Goal: Task Accomplishment & Management: Use online tool/utility

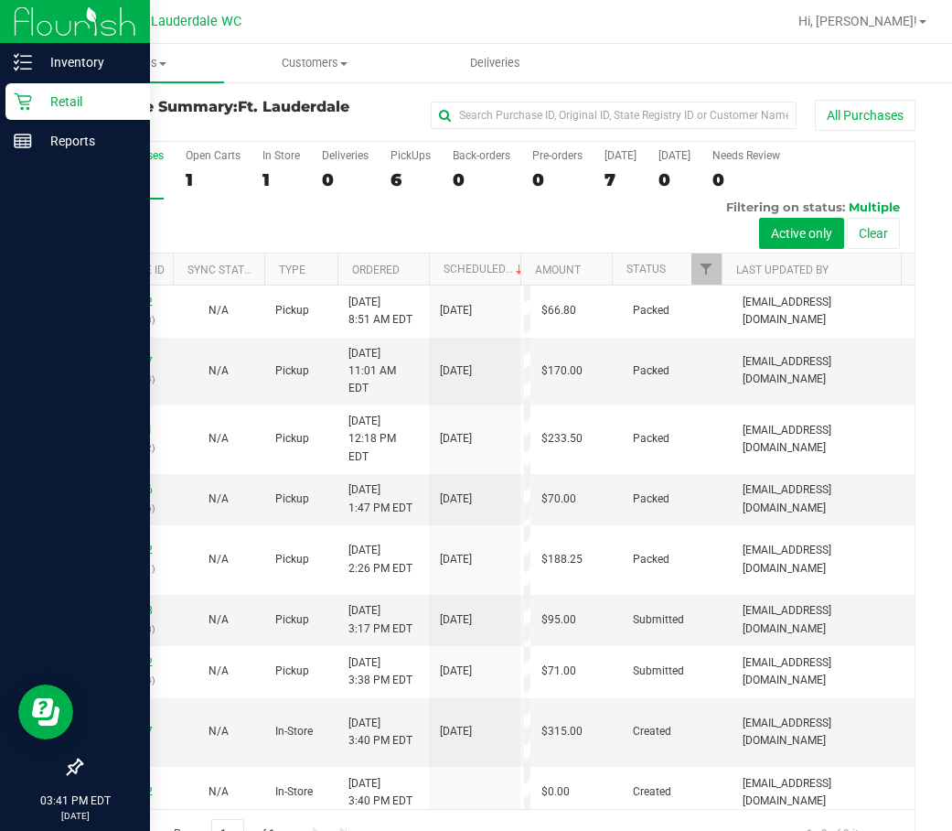
click at [80, 100] on p "Retail" at bounding box center [87, 102] width 110 height 22
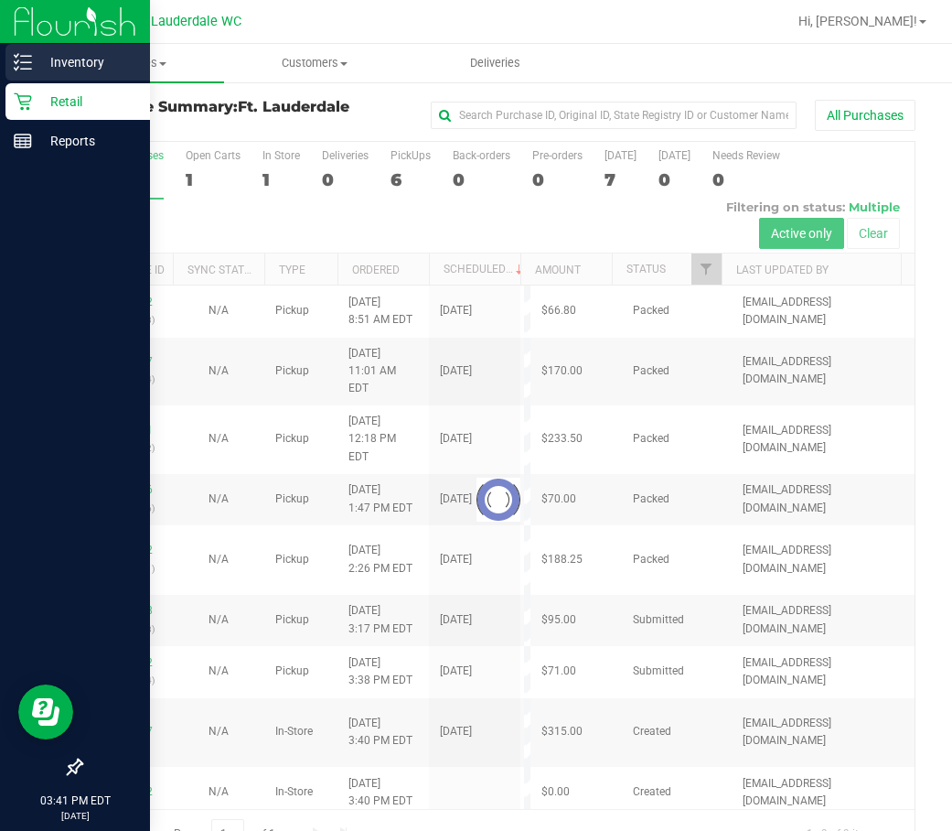
click at [87, 66] on p "Inventory" at bounding box center [87, 62] width 110 height 22
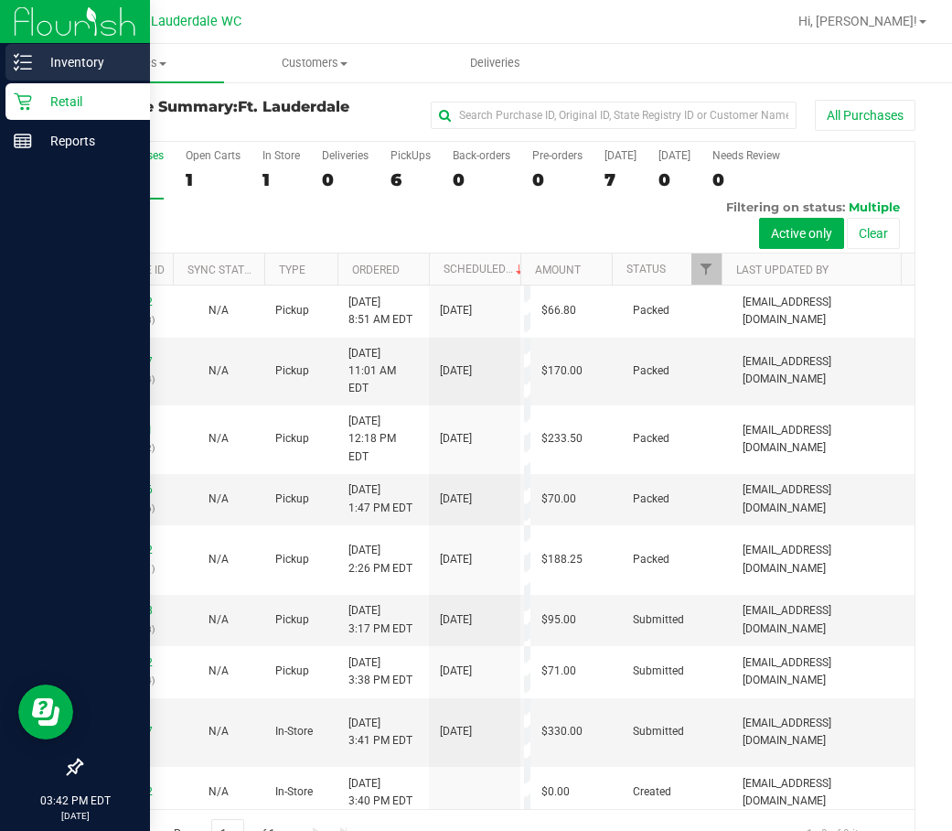
click at [102, 70] on p "Inventory" at bounding box center [87, 62] width 110 height 22
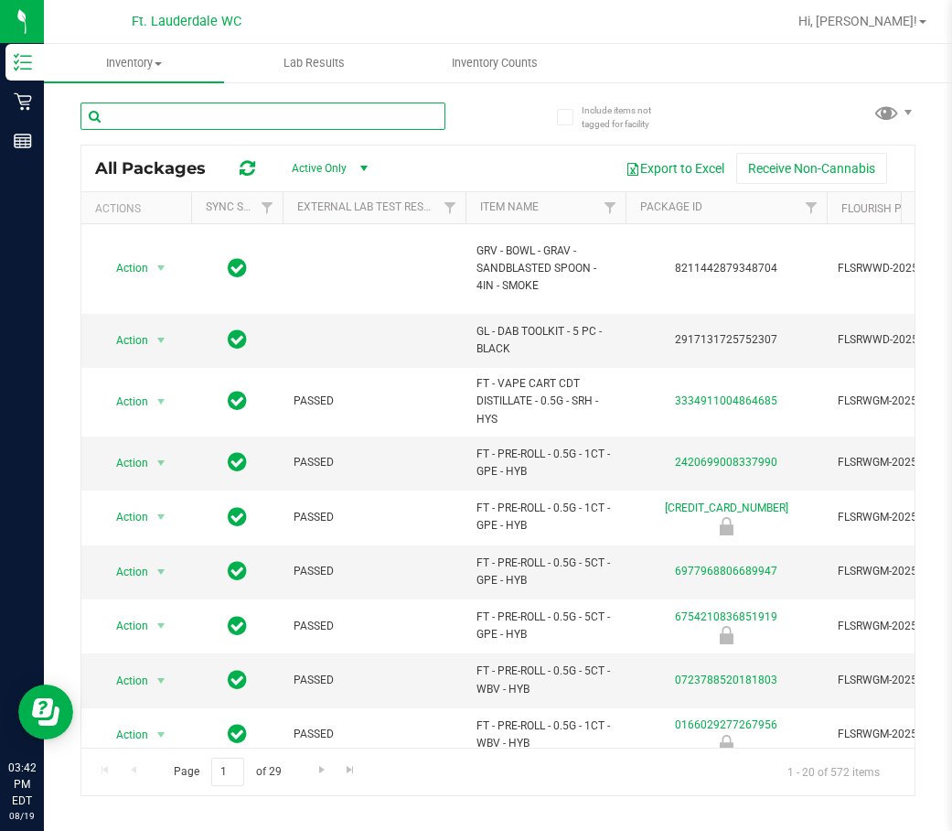
click at [246, 116] on input "text" at bounding box center [262, 115] width 365 height 27
type input "Hash burger"
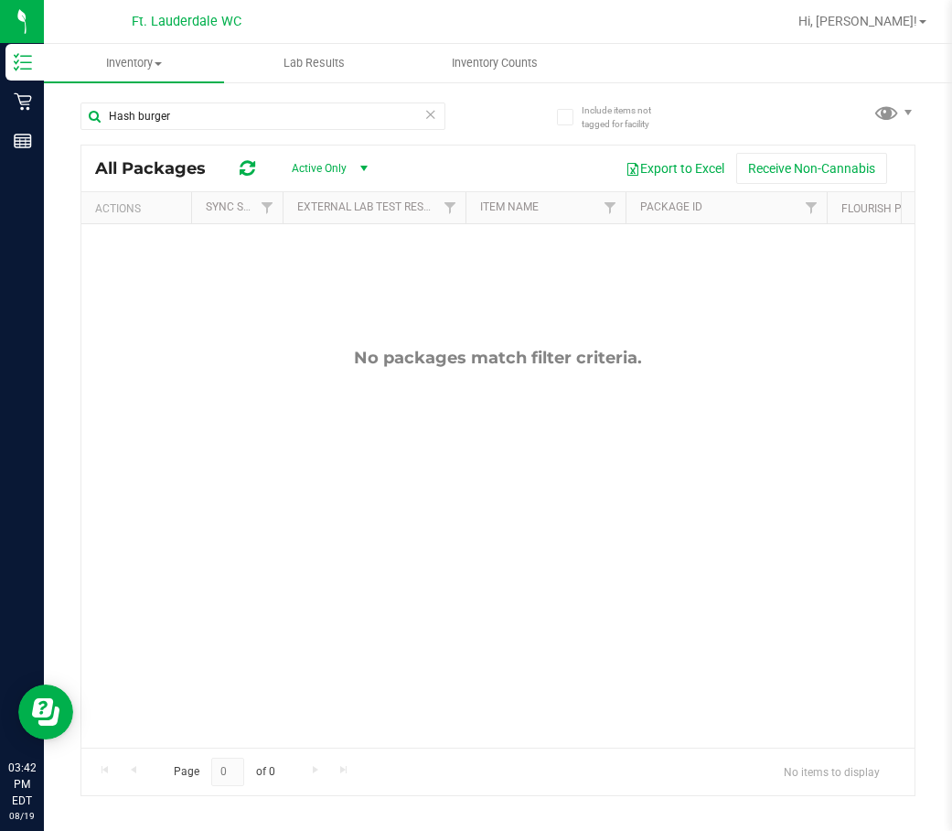
click at [430, 117] on icon at bounding box center [430, 113] width 13 height 22
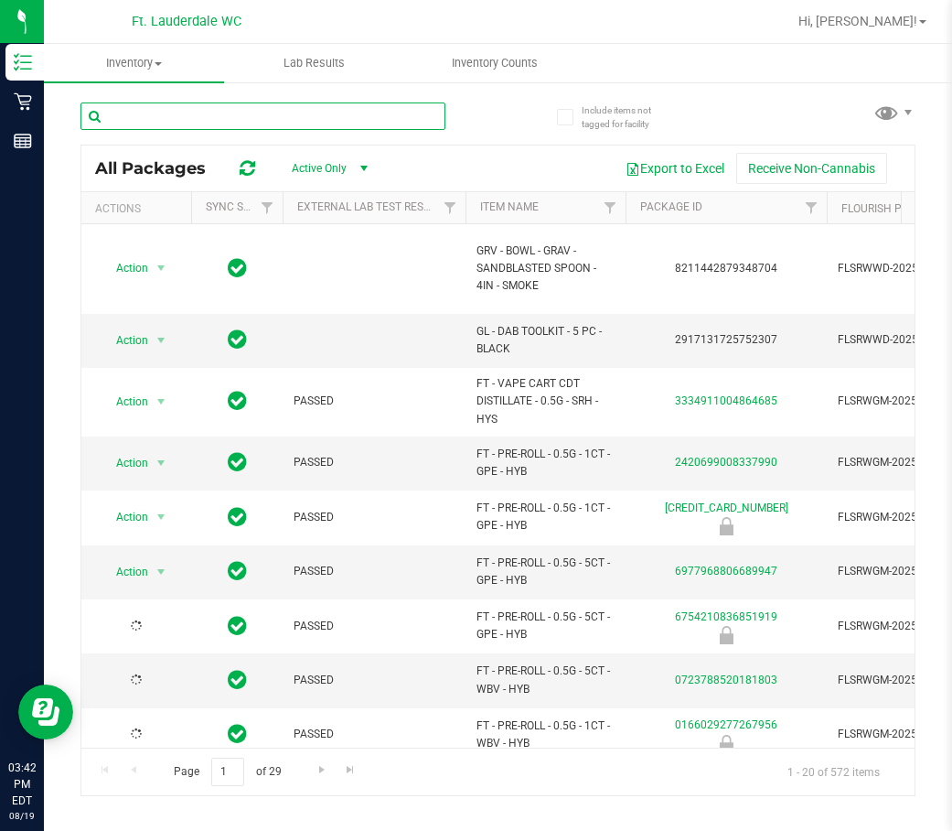
click at [390, 124] on input "text" at bounding box center [262, 115] width 365 height 27
type input "runtz muffin"
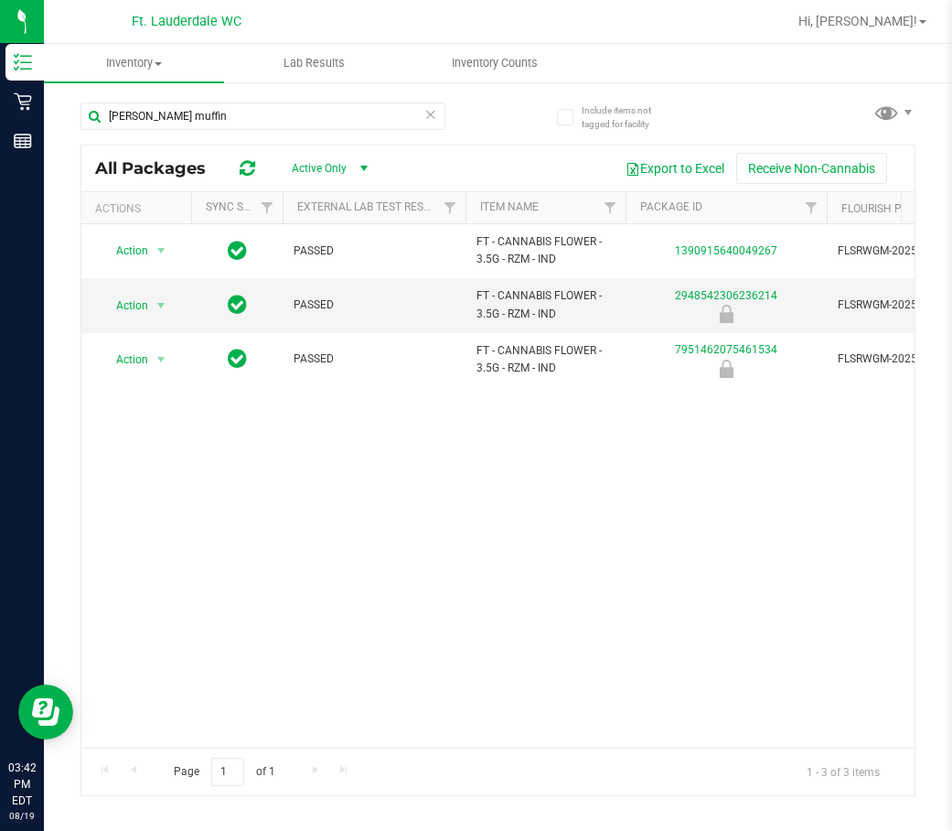
drag, startPoint x: 277, startPoint y: 732, endPoint x: 324, endPoint y: 721, distance: 47.9
click at [324, 721] on div "Action Action Global inventory Package audit log Print package label Print prod…" at bounding box center [497, 485] width 833 height 523
click at [425, 107] on icon at bounding box center [430, 113] width 13 height 22
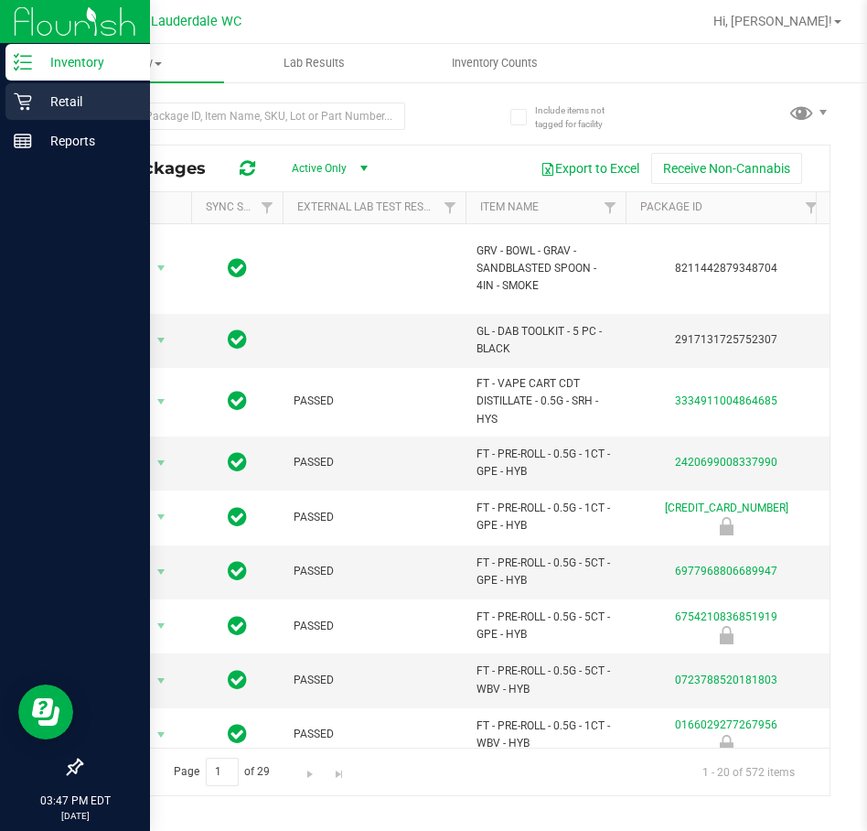
click at [22, 112] on div "Retail" at bounding box center [77, 101] width 145 height 37
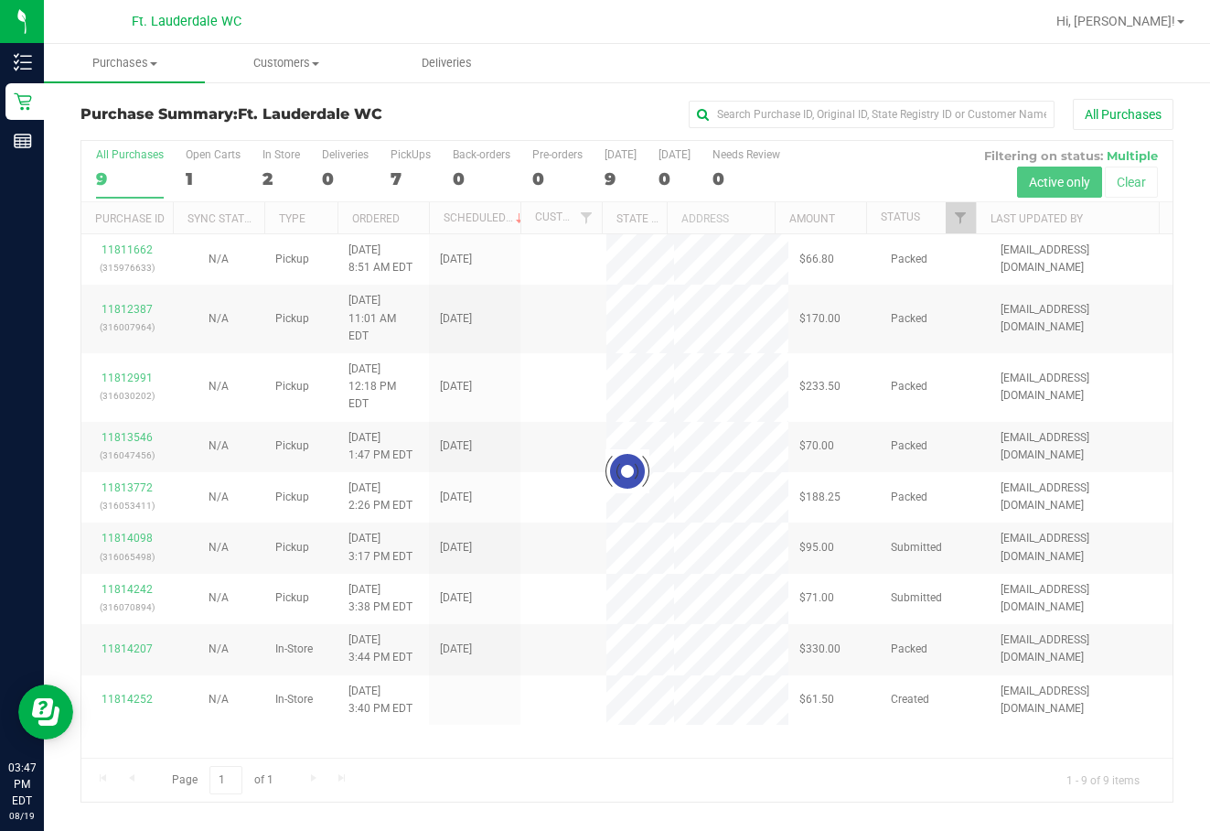
click at [515, 699] on div at bounding box center [626, 471] width 1091 height 660
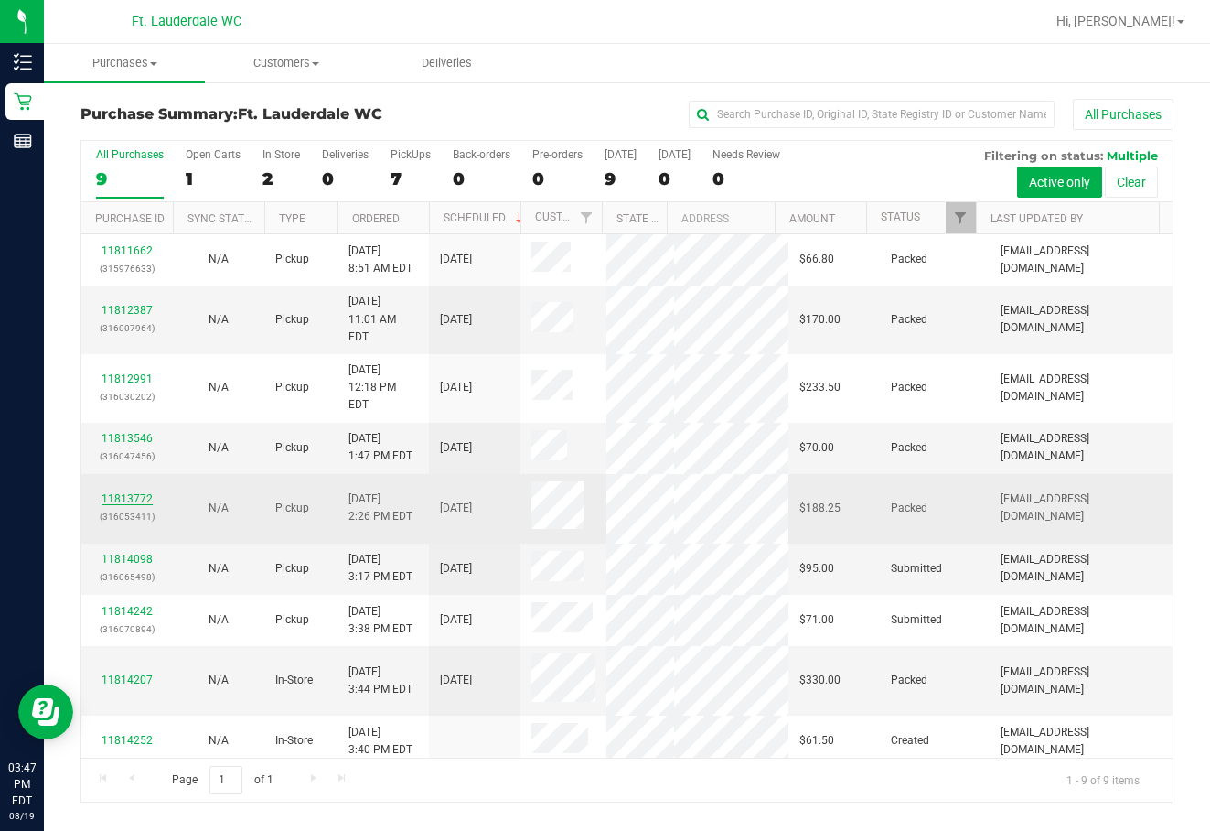
click at [139, 492] on link "11813772" at bounding box center [127, 498] width 51 height 13
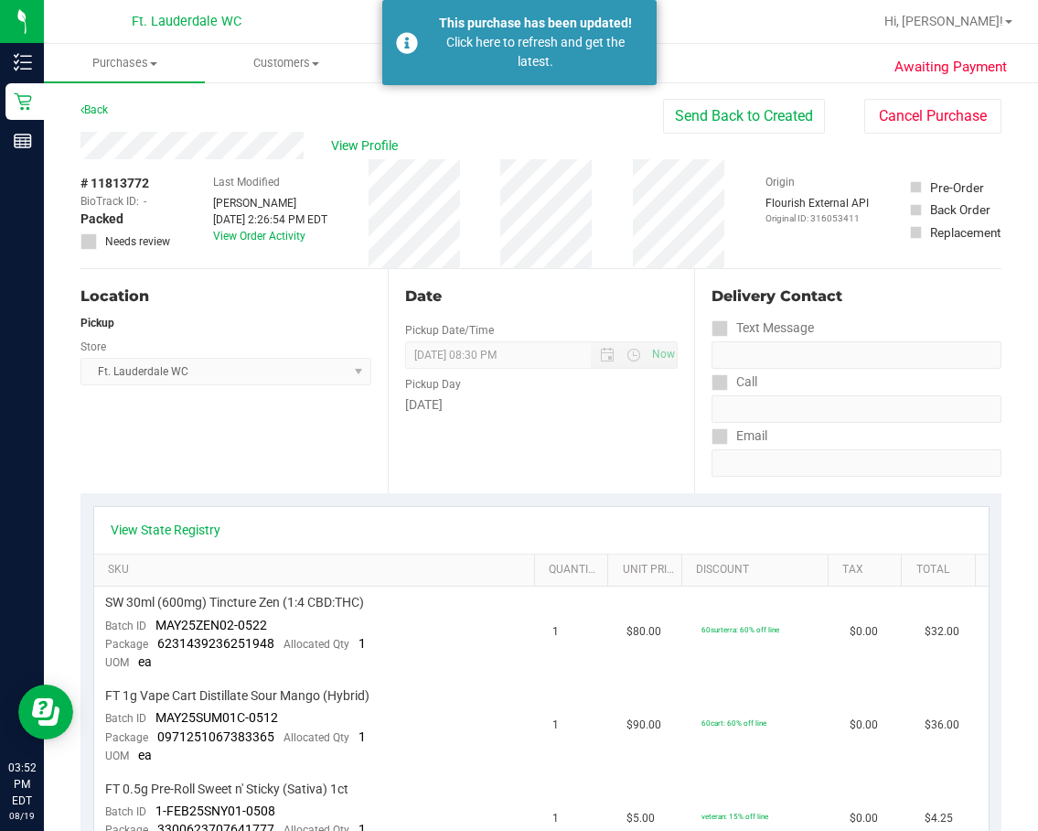
click at [93, 103] on link "Back" at bounding box center [93, 109] width 27 height 13
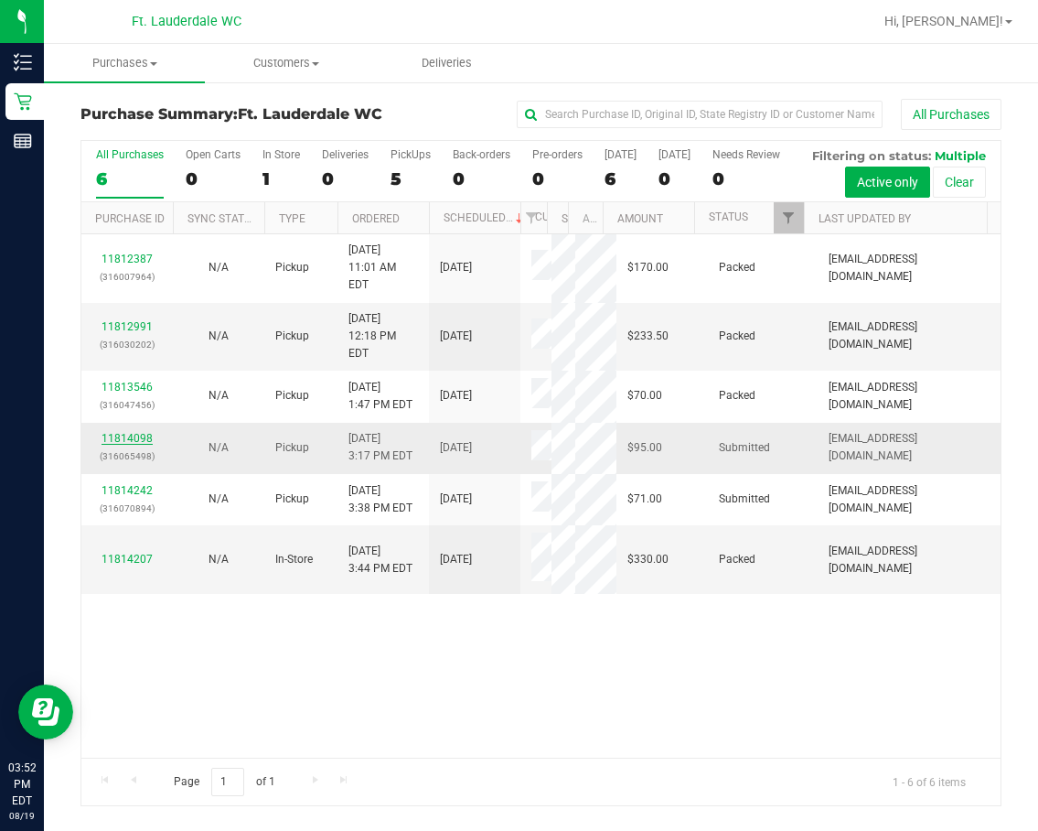
click at [135, 445] on link "11814098" at bounding box center [127, 438] width 51 height 13
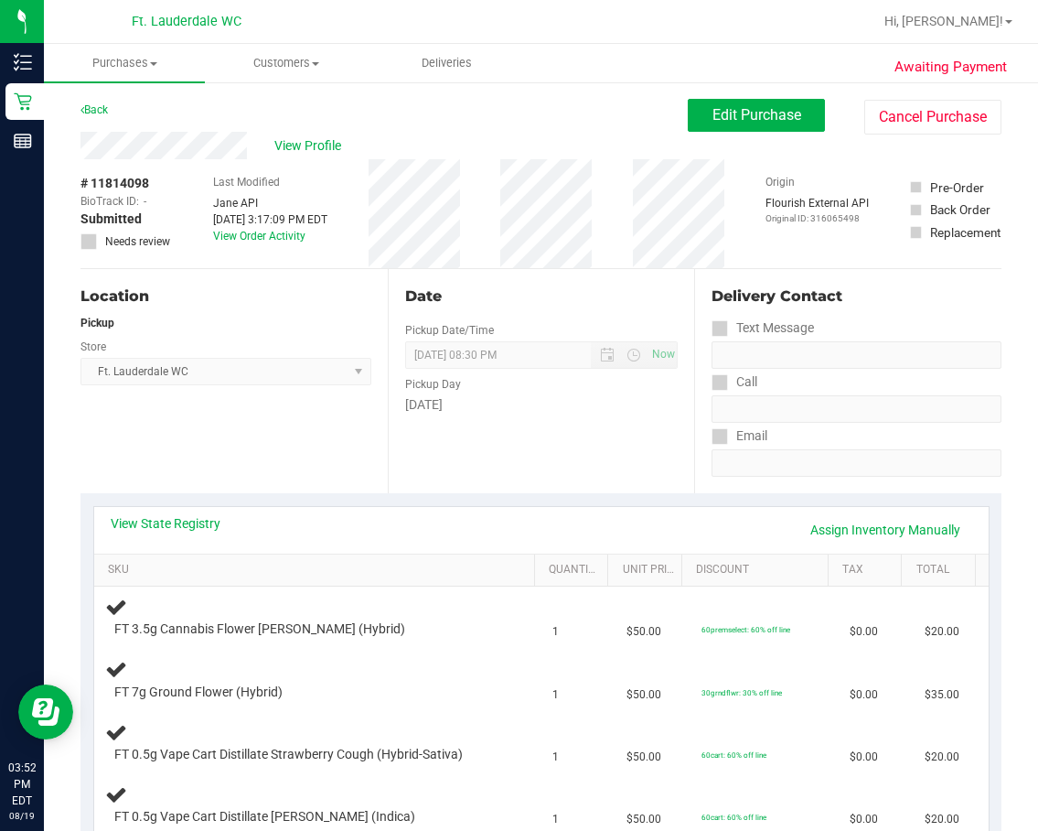
click at [105, 99] on div "Back" at bounding box center [93, 110] width 27 height 22
click at [95, 113] on link "Back" at bounding box center [93, 109] width 27 height 13
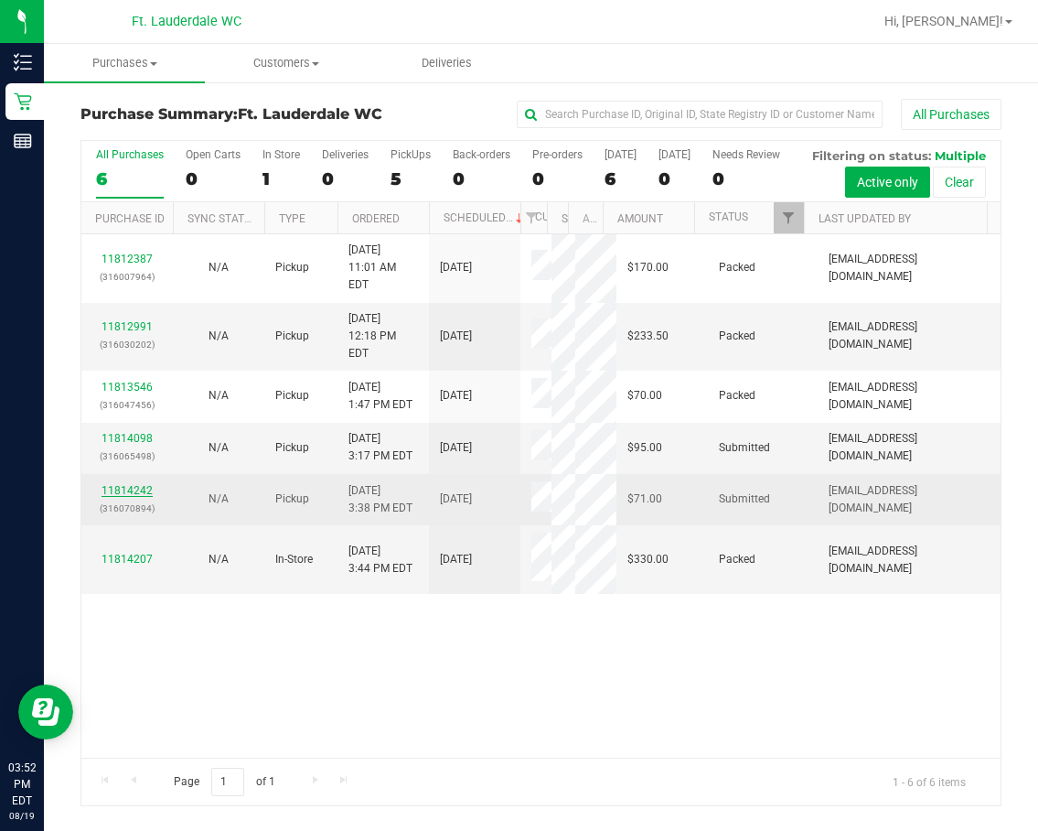
click at [132, 497] on link "11814242" at bounding box center [127, 490] width 51 height 13
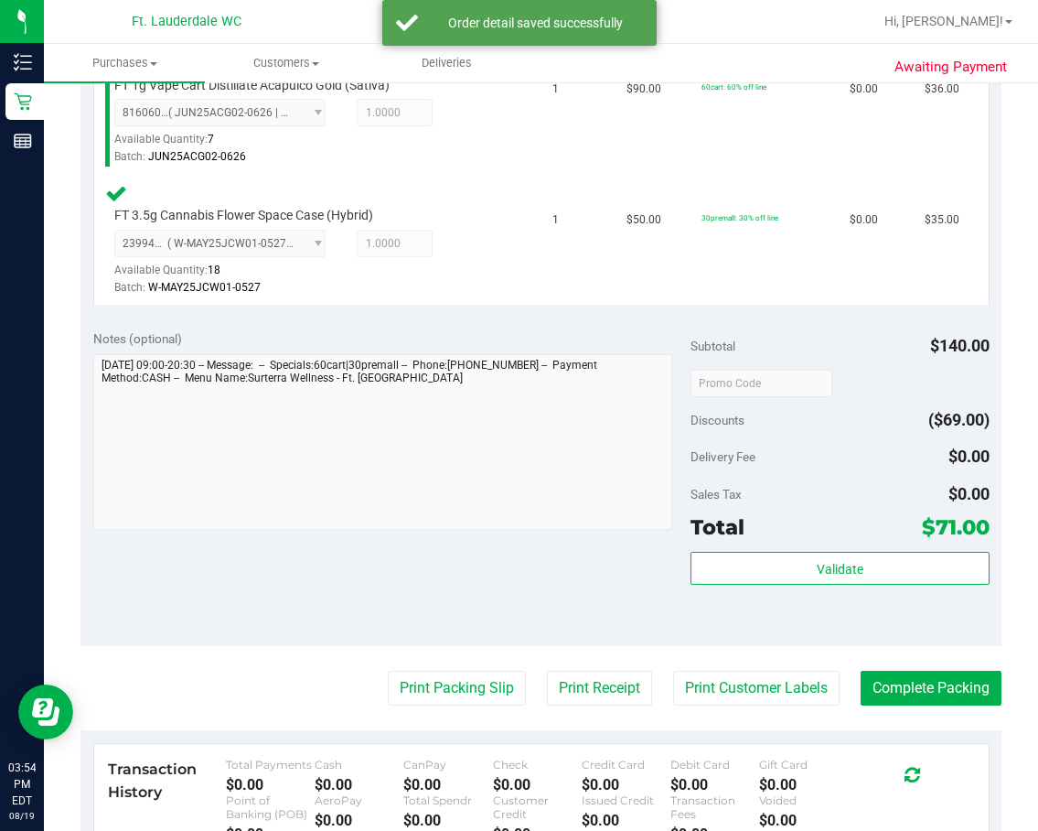
scroll to position [549, 0]
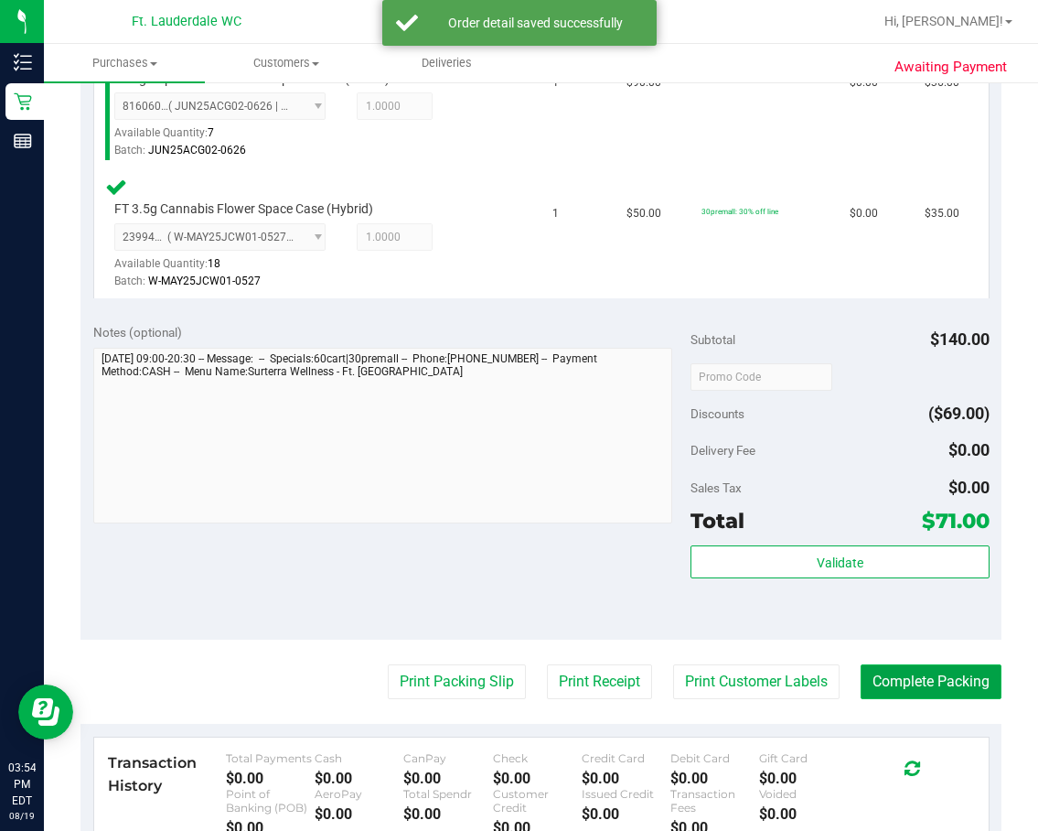
click at [888, 687] on button "Complete Packing" at bounding box center [931, 681] width 141 height 35
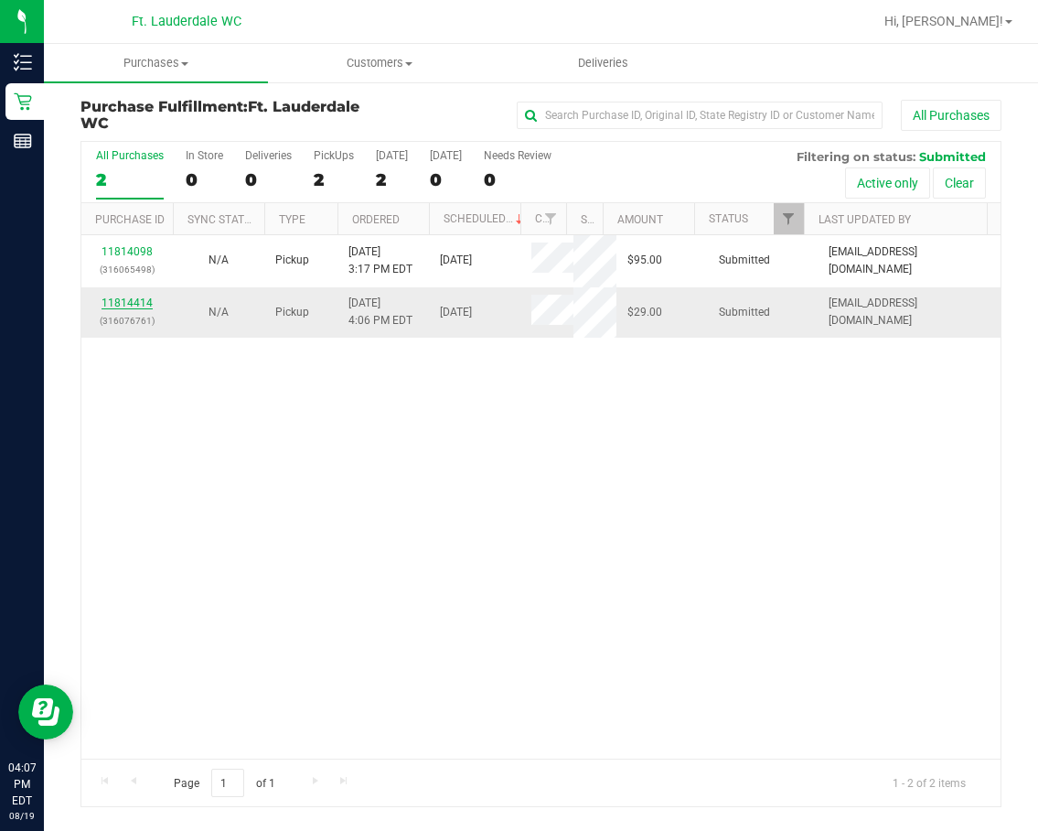
click at [137, 302] on link "11814414" at bounding box center [127, 302] width 51 height 13
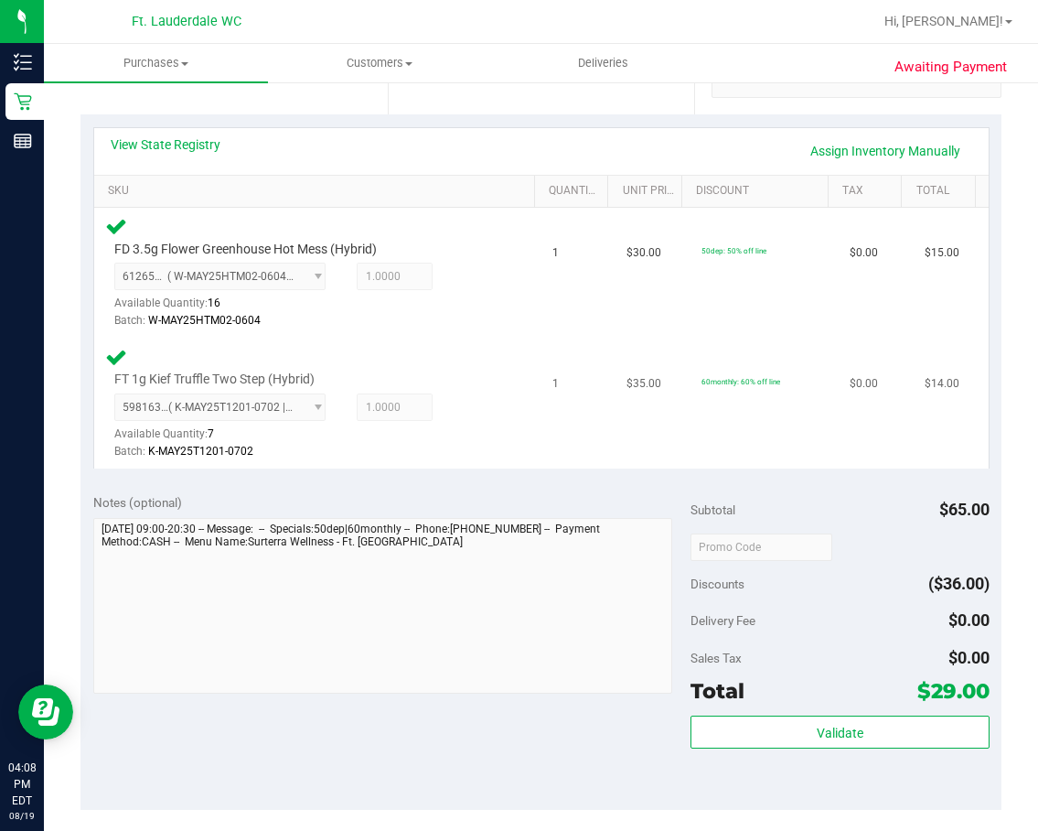
scroll to position [549, 0]
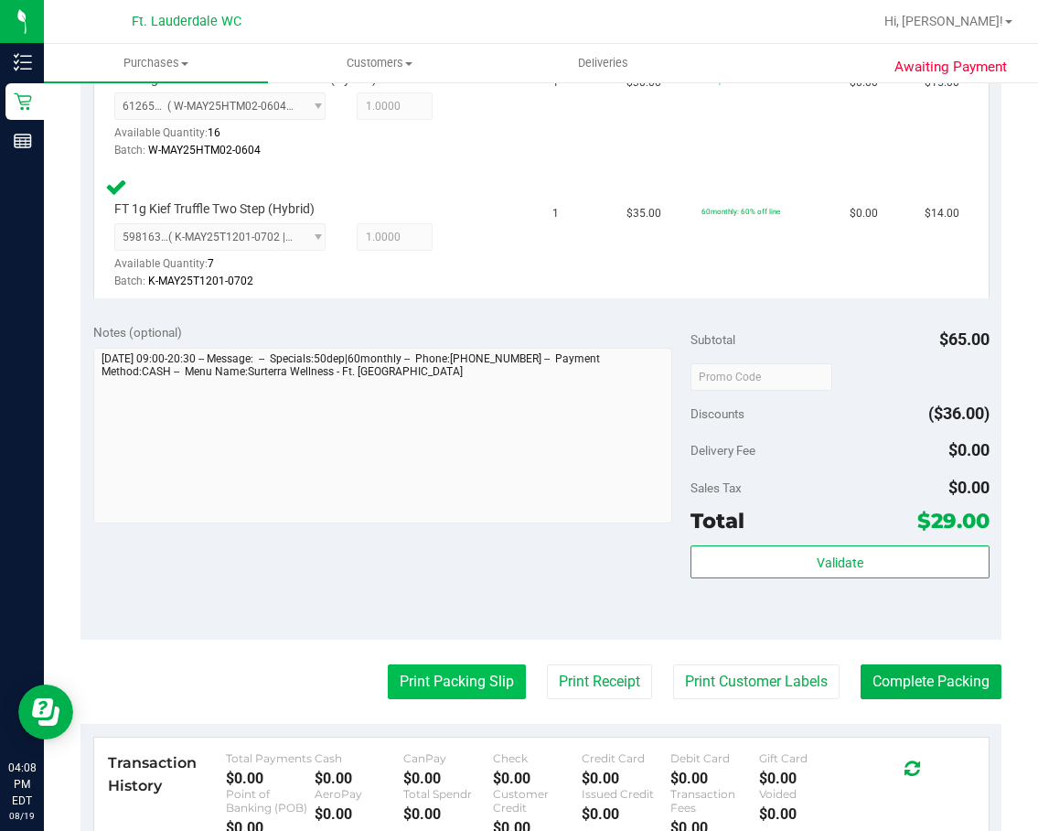
click at [474, 670] on button "Print Packing Slip" at bounding box center [457, 681] width 138 height 35
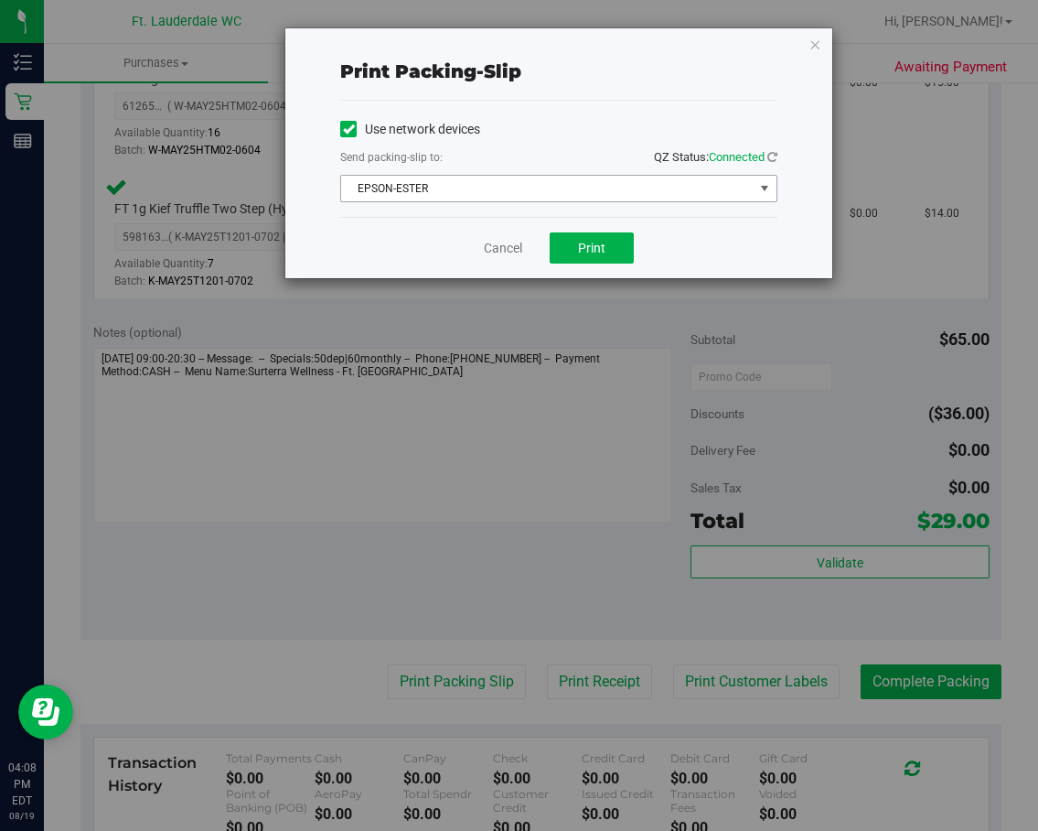
click at [492, 186] on span "EPSON-ESTER" at bounding box center [547, 189] width 413 height 26
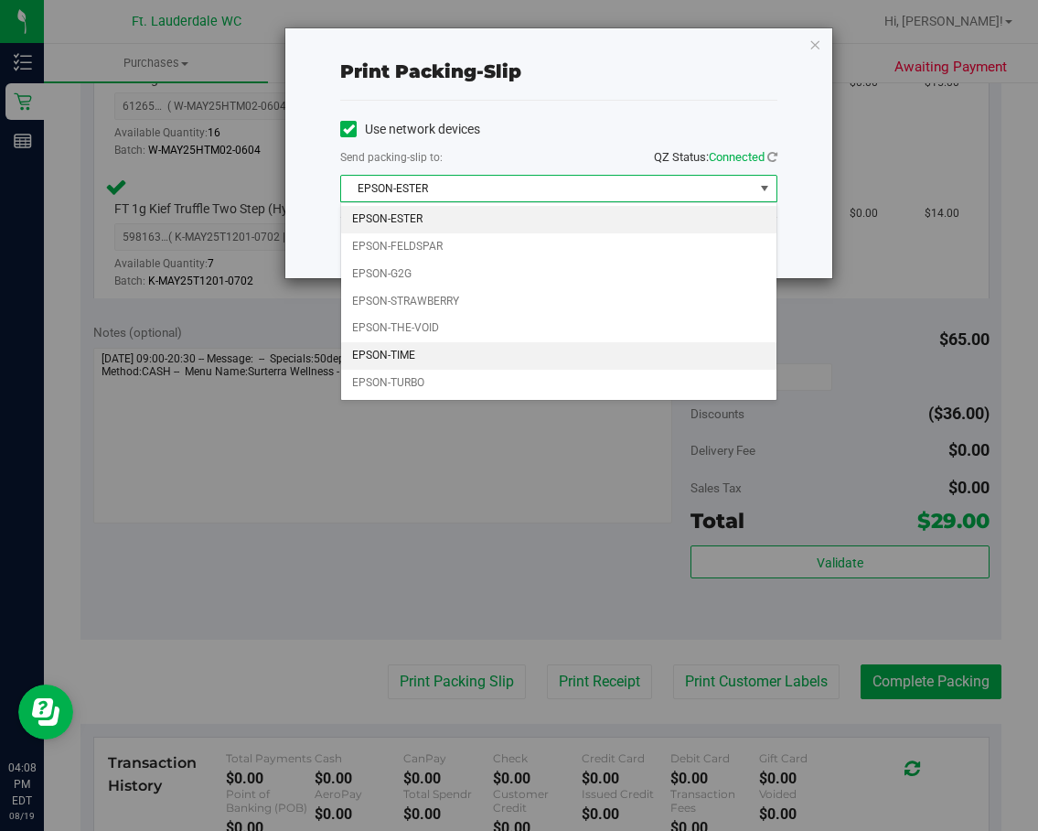
click at [489, 348] on li "EPSON-TIME" at bounding box center [558, 355] width 435 height 27
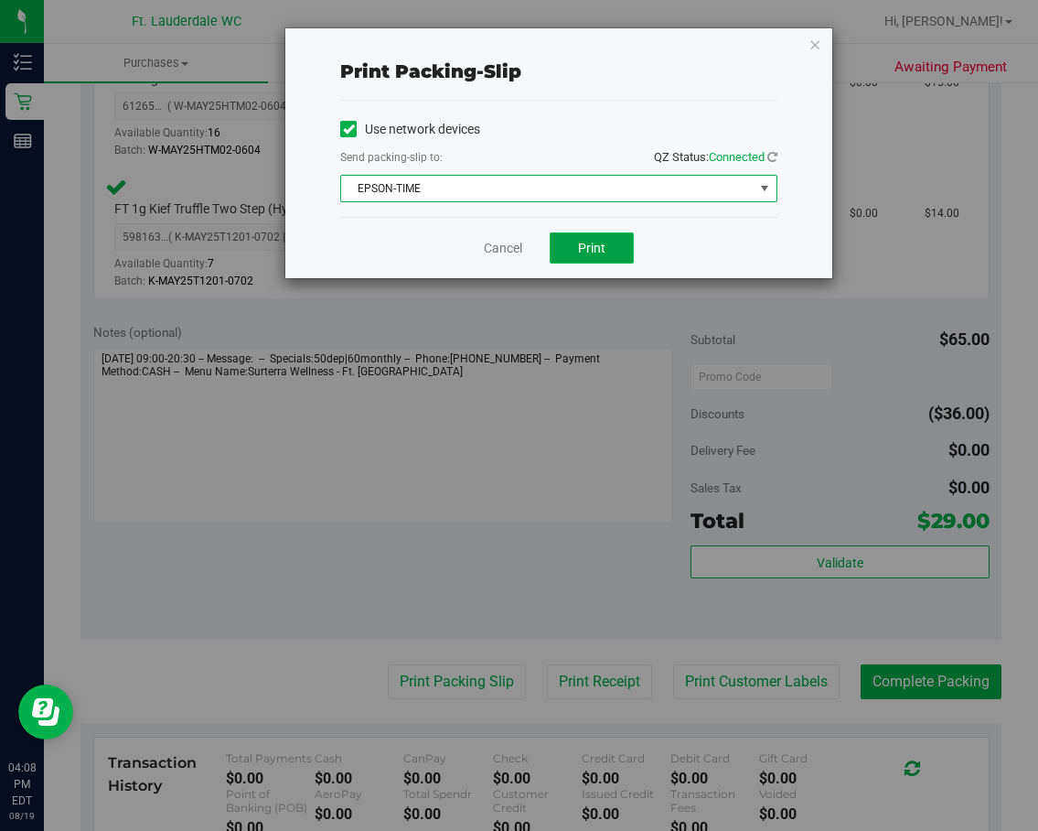
click at [620, 252] on button "Print" at bounding box center [592, 247] width 84 height 31
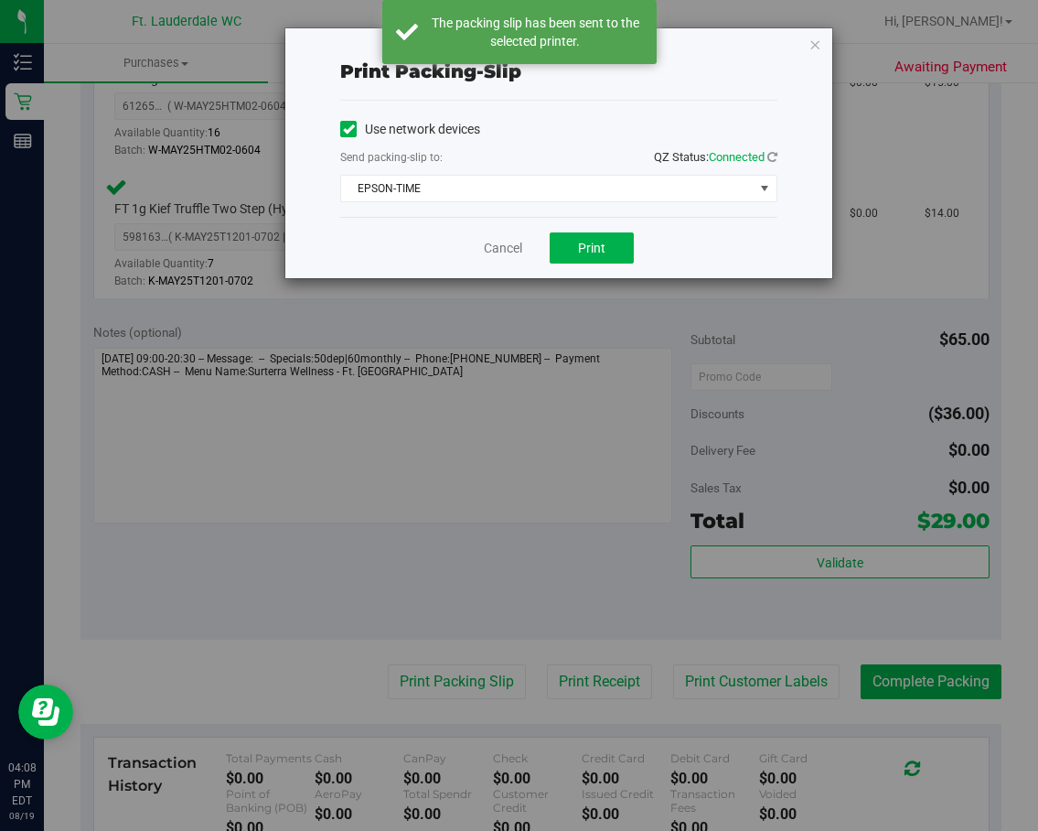
click at [754, 433] on div "Print packing-slip Use network devices Send packing-slip to: QZ Status: Connect…" at bounding box center [526, 415] width 1052 height 831
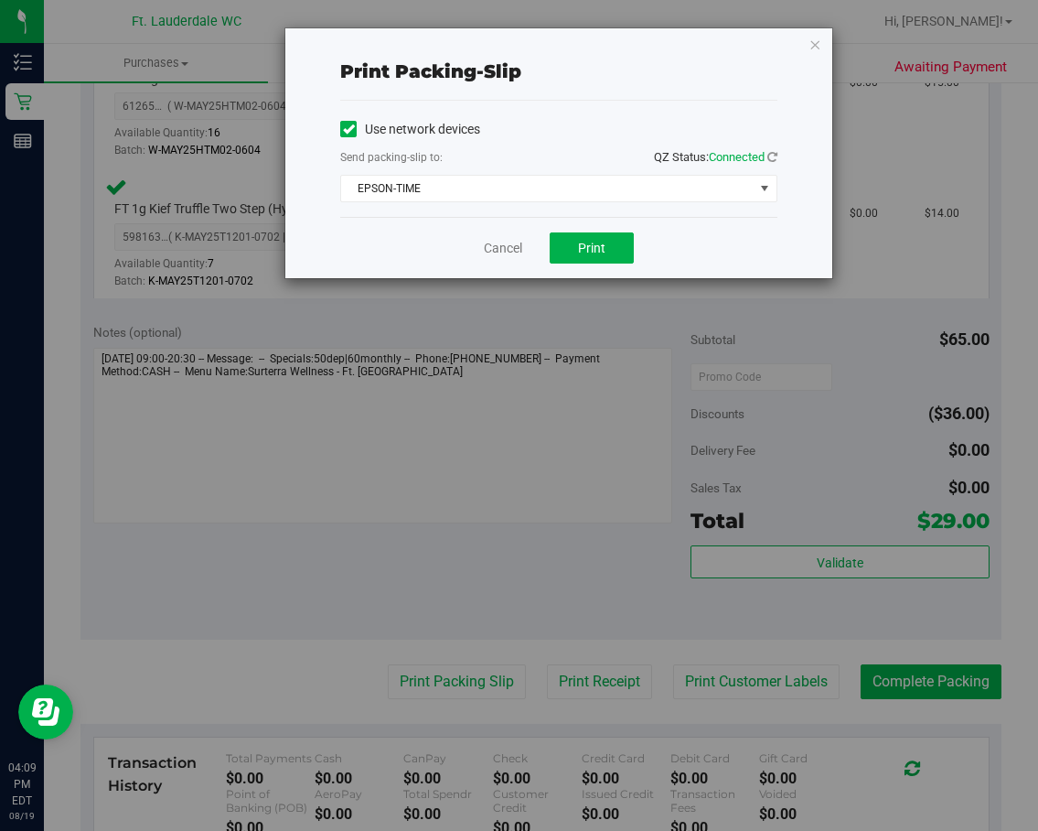
click at [493, 263] on div "Cancel Print" at bounding box center [558, 247] width 437 height 61
click at [498, 253] on link "Cancel" at bounding box center [503, 248] width 38 height 19
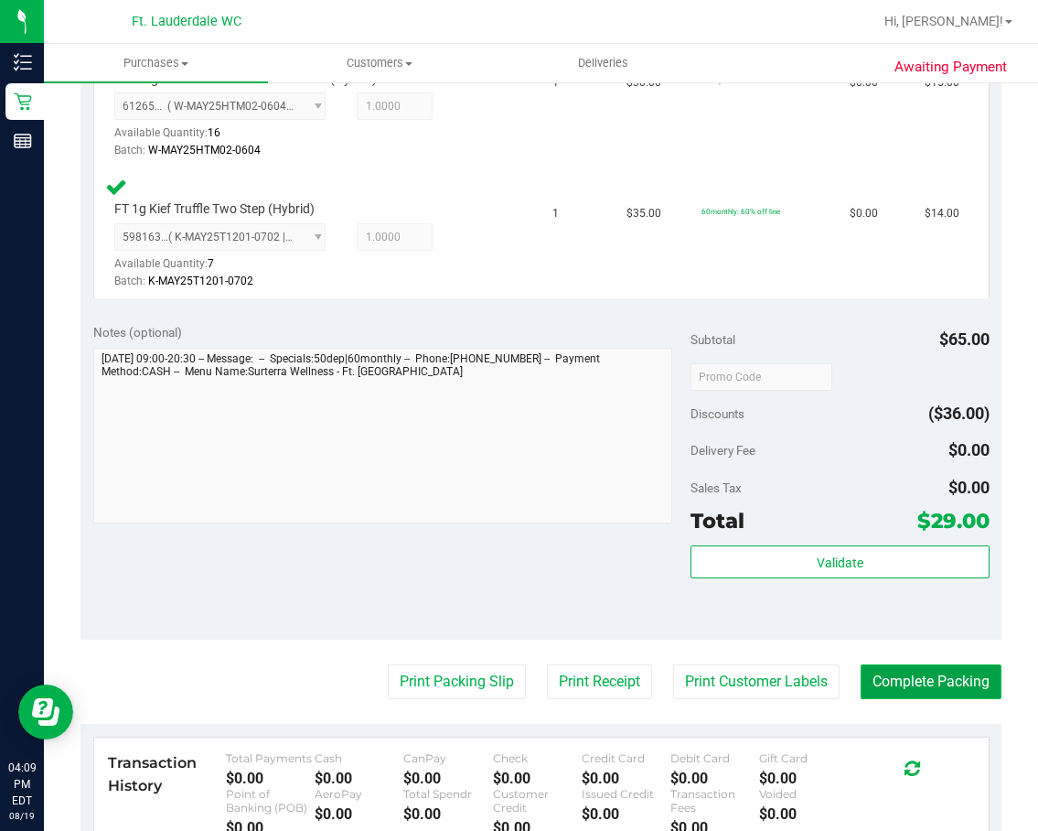
click at [942, 673] on button "Complete Packing" at bounding box center [931, 681] width 141 height 35
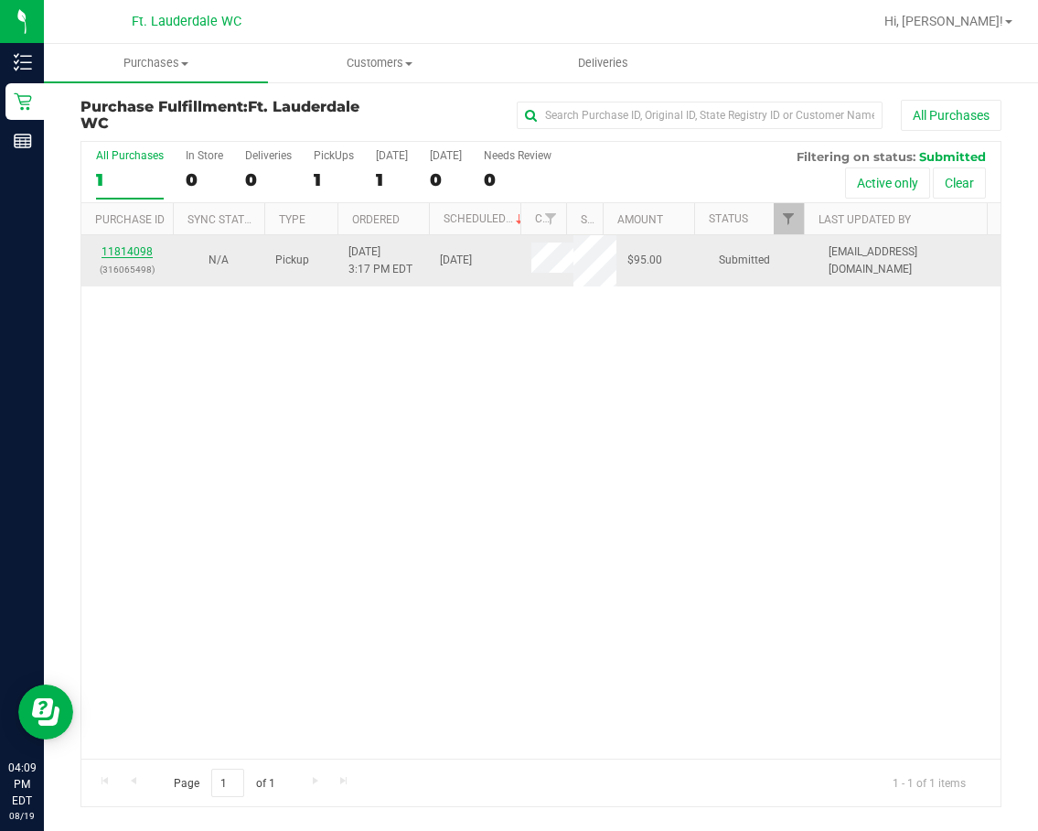
click at [113, 248] on link "11814098" at bounding box center [127, 251] width 51 height 13
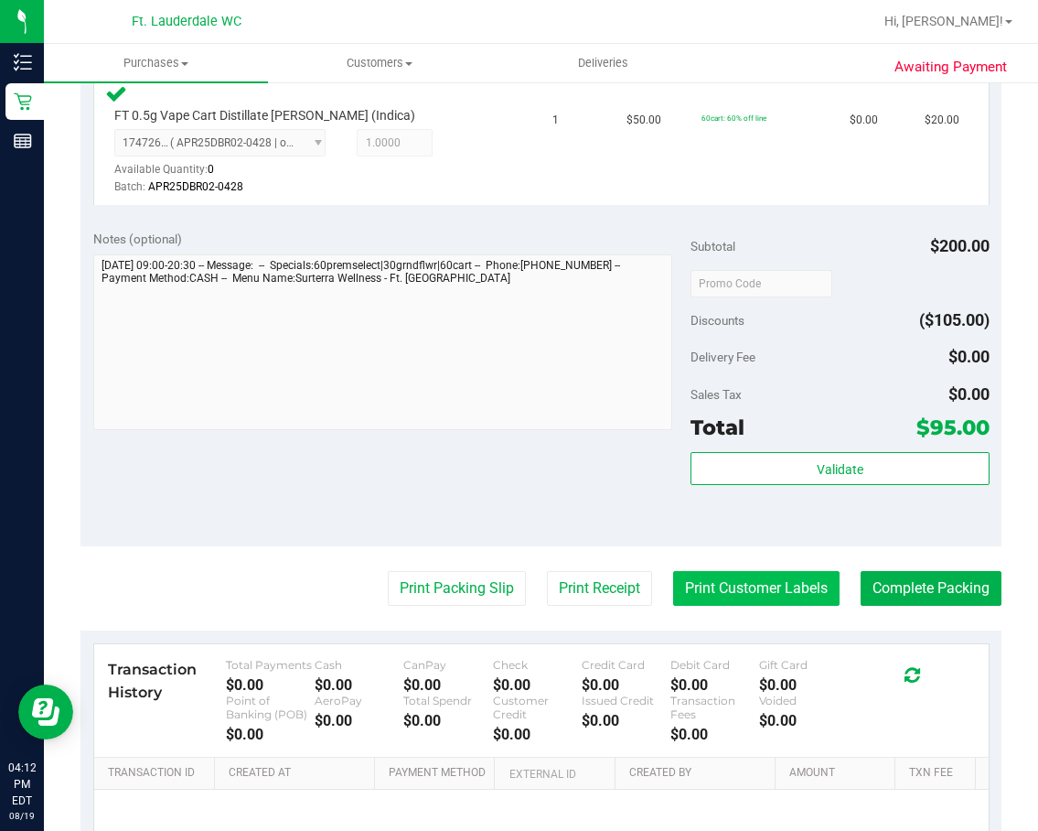
scroll to position [915, 0]
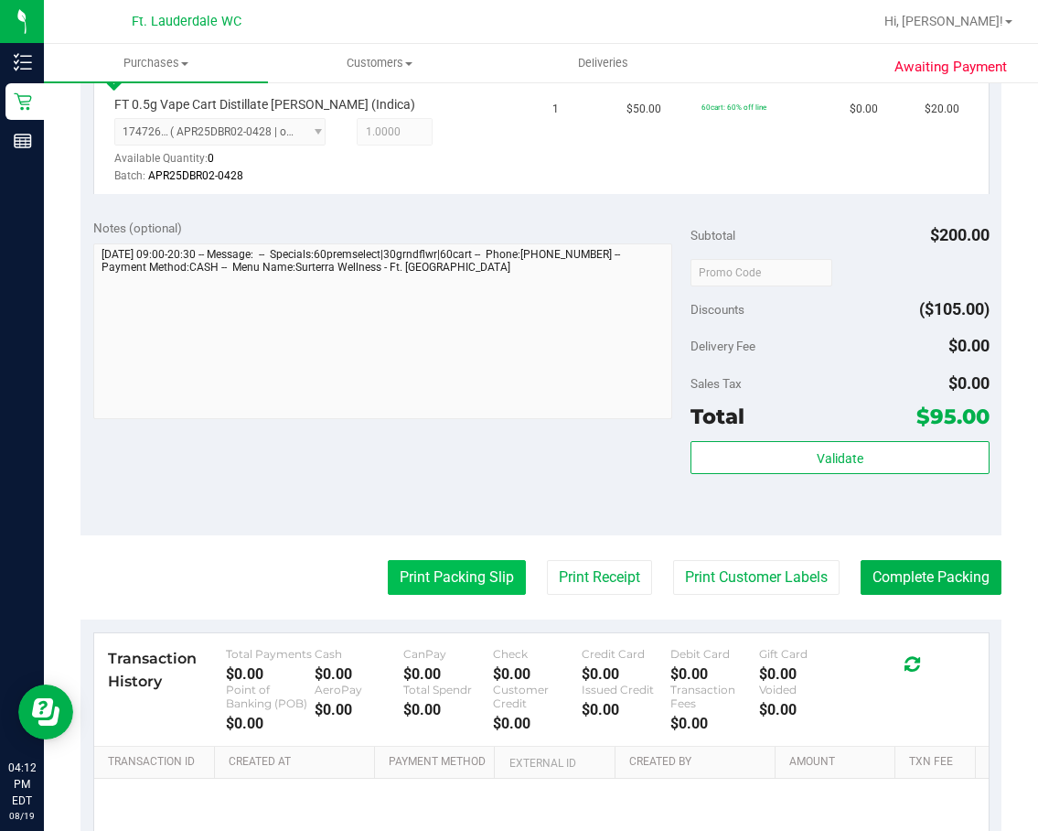
click at [460, 568] on button "Print Packing Slip" at bounding box center [457, 577] width 138 height 35
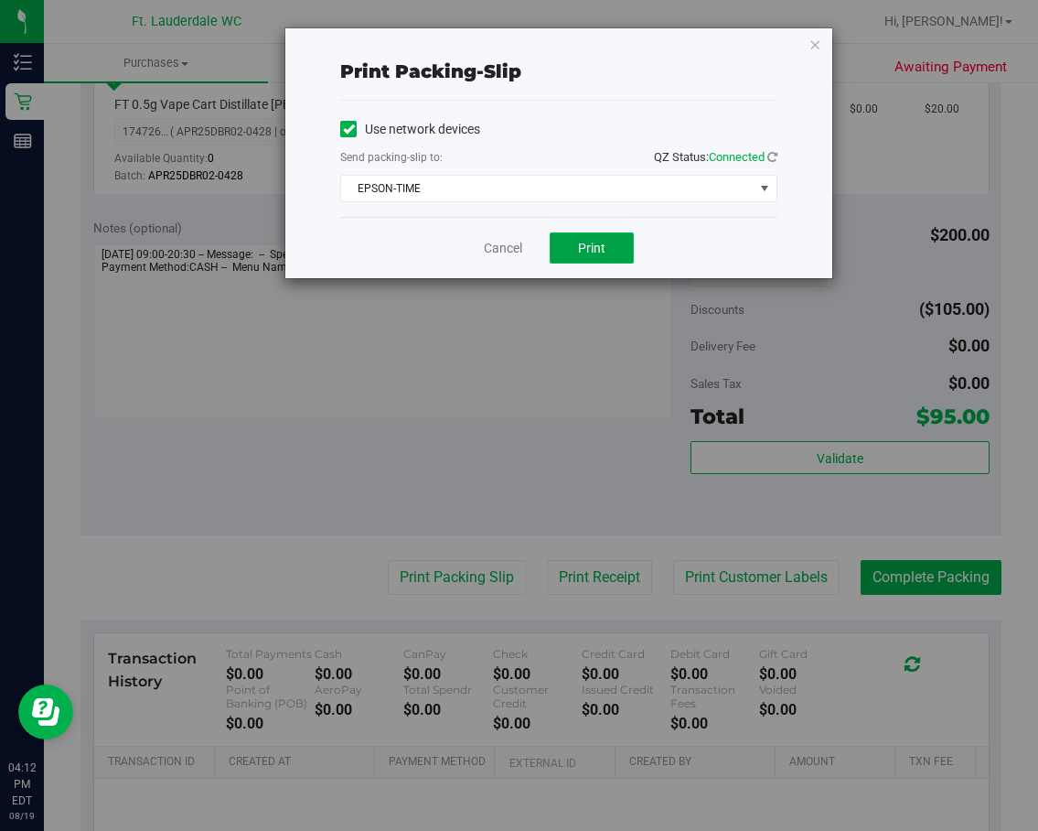
click at [582, 251] on span "Print" at bounding box center [591, 248] width 27 height 15
click at [499, 260] on div "Cancel Print" at bounding box center [558, 247] width 437 height 61
click at [500, 252] on link "Cancel" at bounding box center [503, 248] width 38 height 19
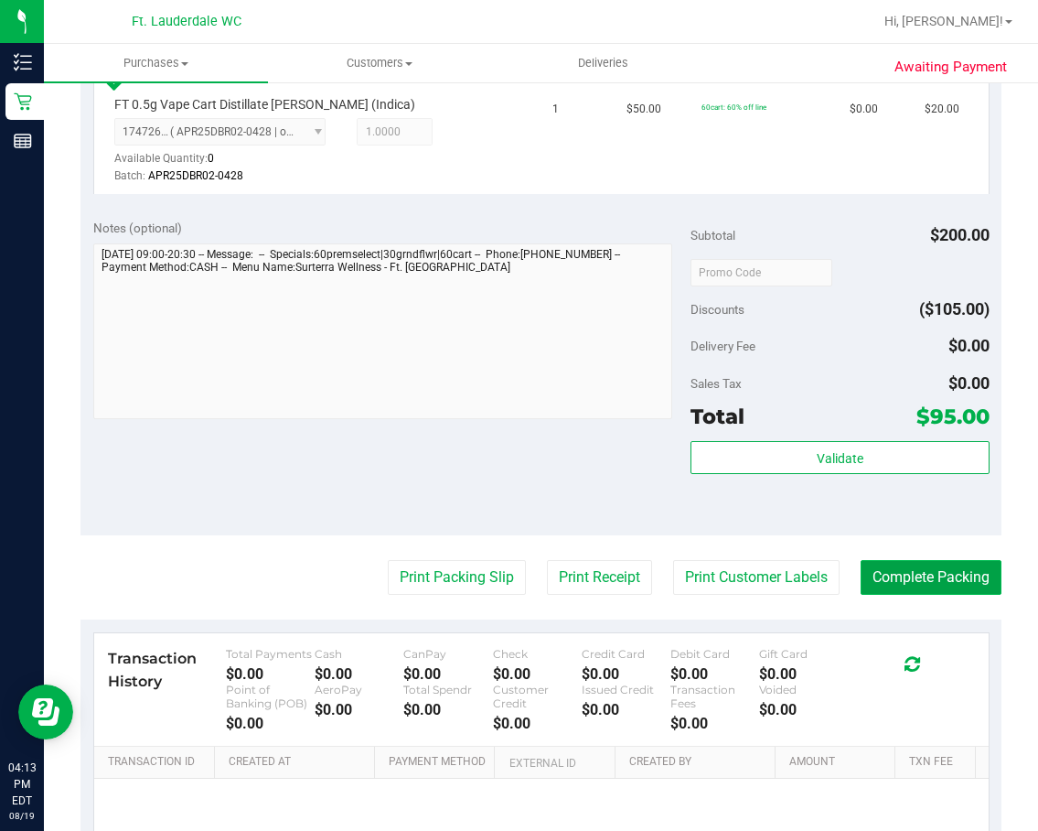
click at [868, 580] on button "Complete Packing" at bounding box center [931, 577] width 141 height 35
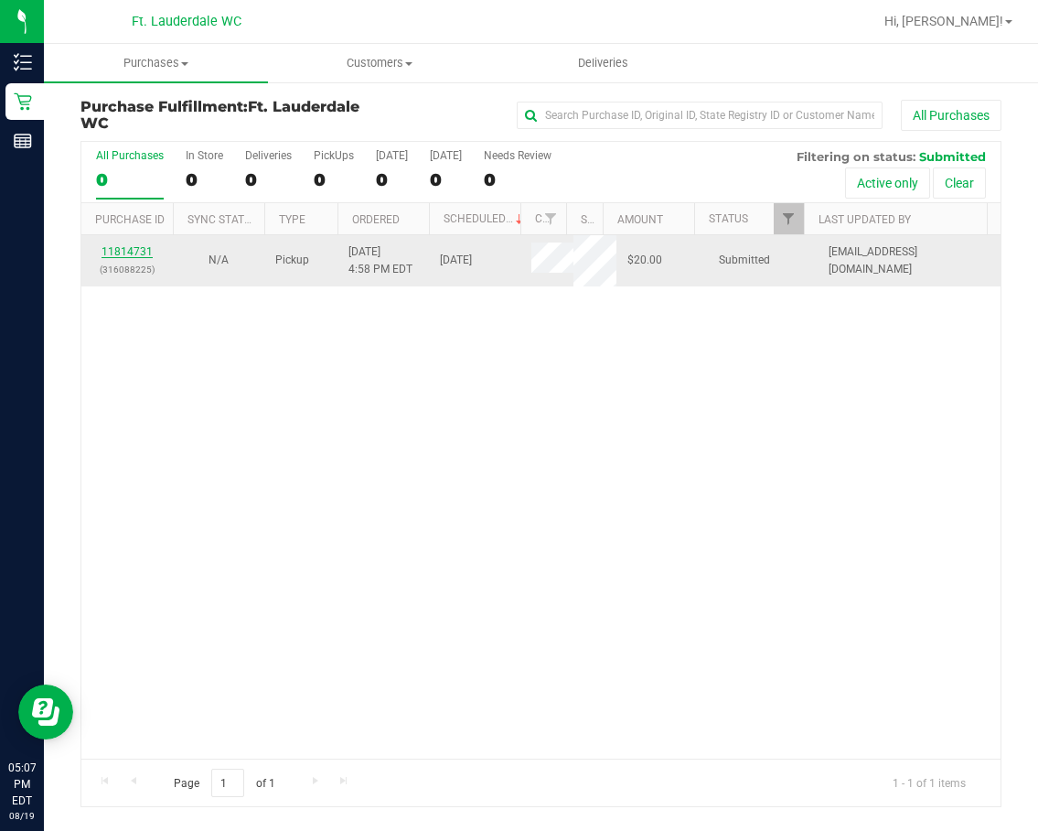
click at [129, 252] on link "11814731" at bounding box center [127, 251] width 51 height 13
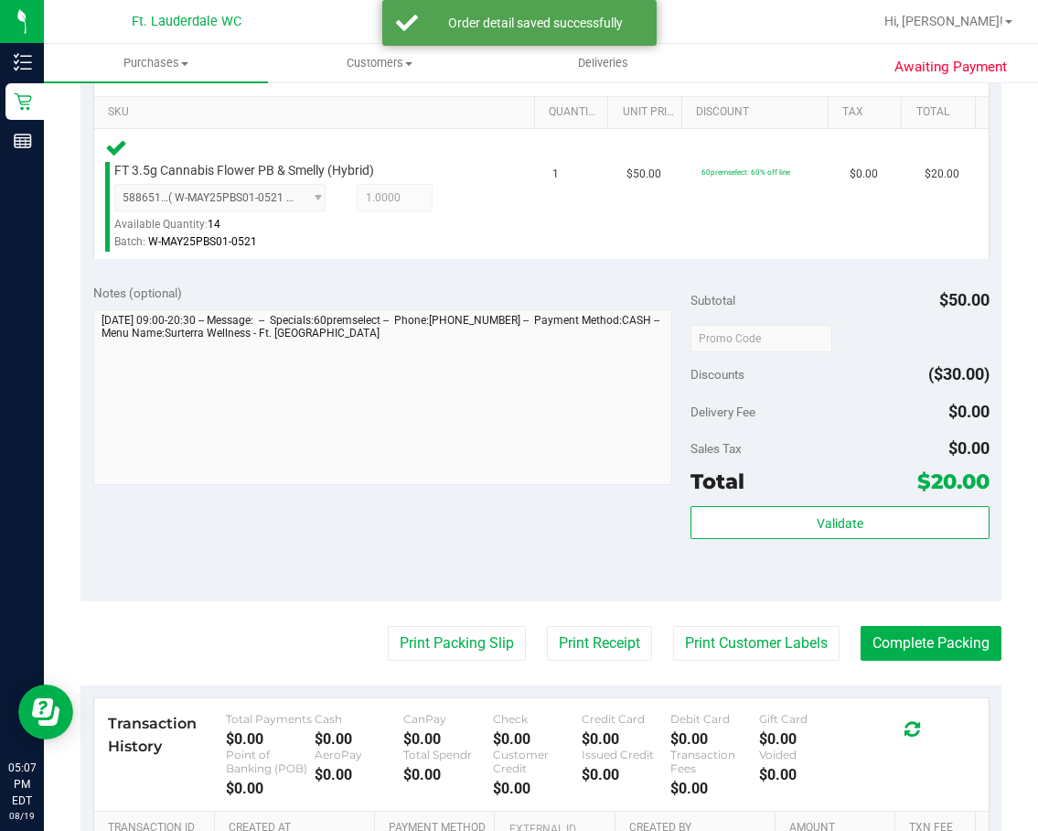
scroll to position [549, 0]
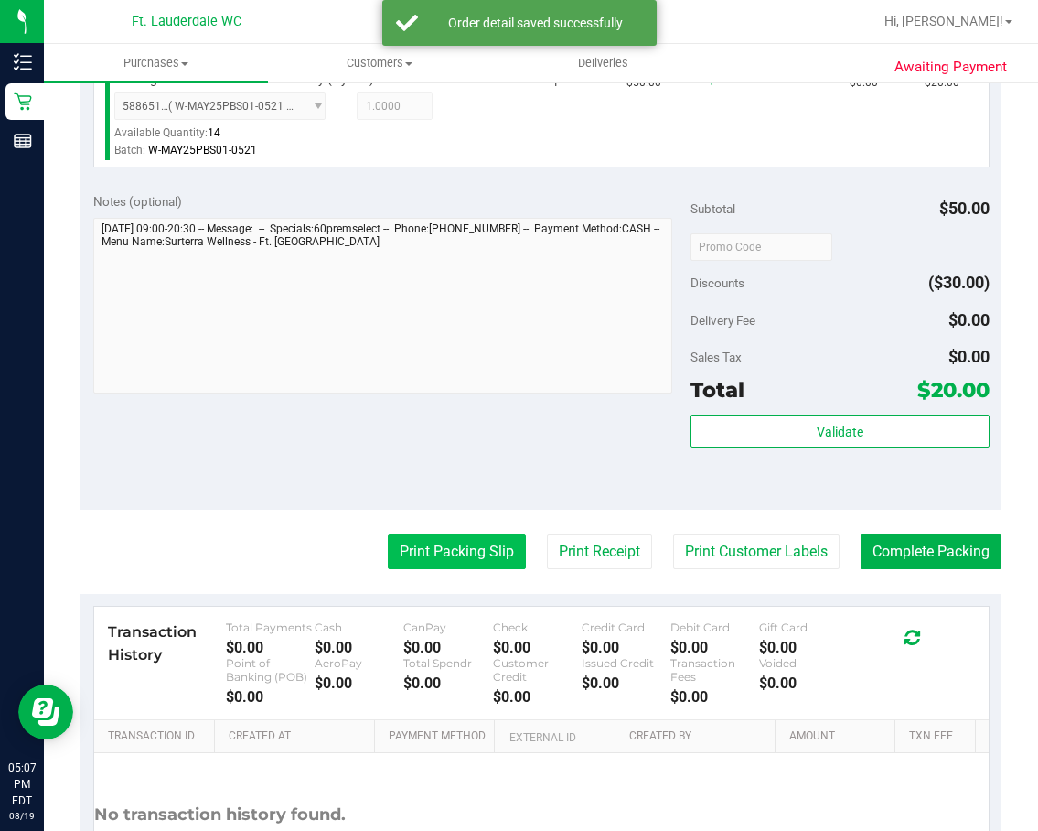
click at [428, 543] on button "Print Packing Slip" at bounding box center [457, 551] width 138 height 35
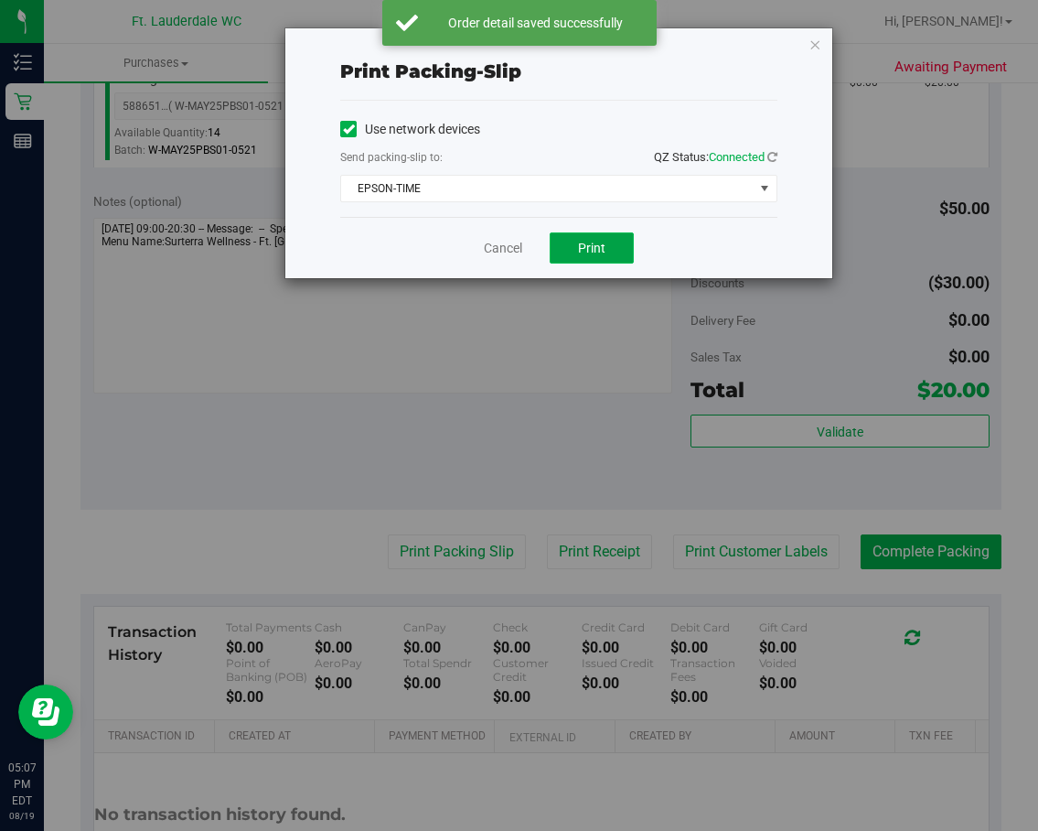
click at [594, 247] on span "Print" at bounding box center [591, 248] width 27 height 15
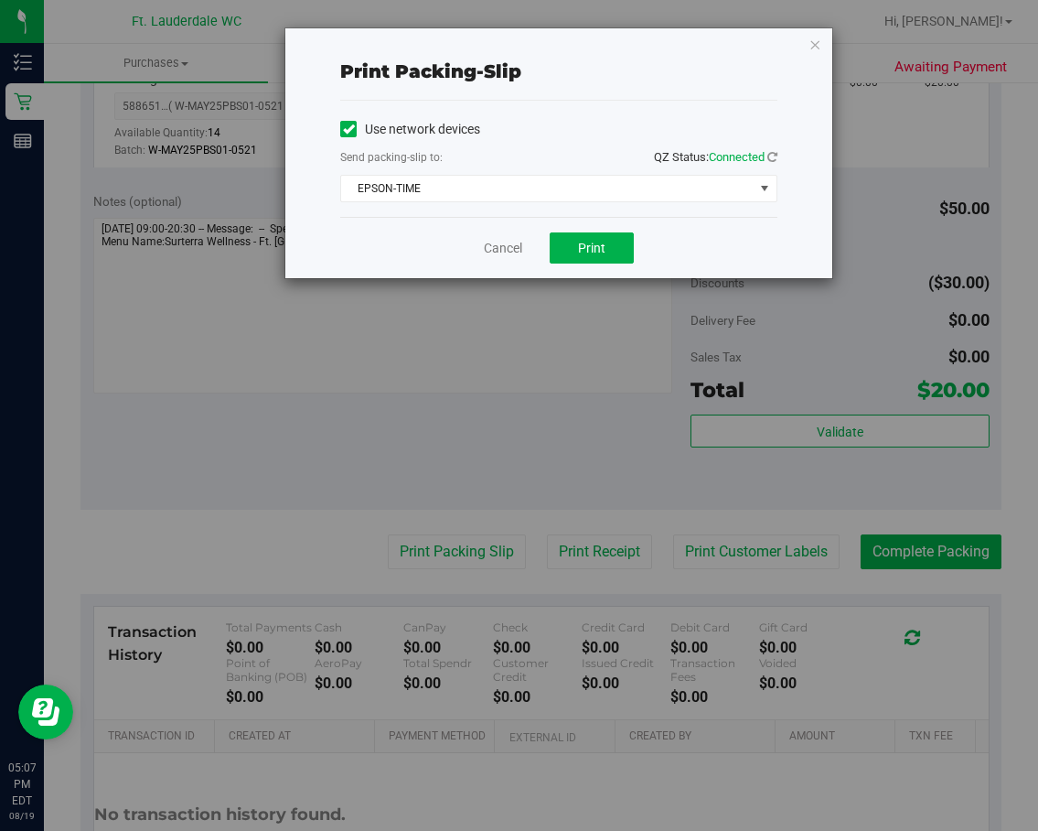
click at [506, 260] on div "Cancel Print" at bounding box center [558, 247] width 437 height 61
click at [506, 256] on link "Cancel" at bounding box center [503, 248] width 38 height 19
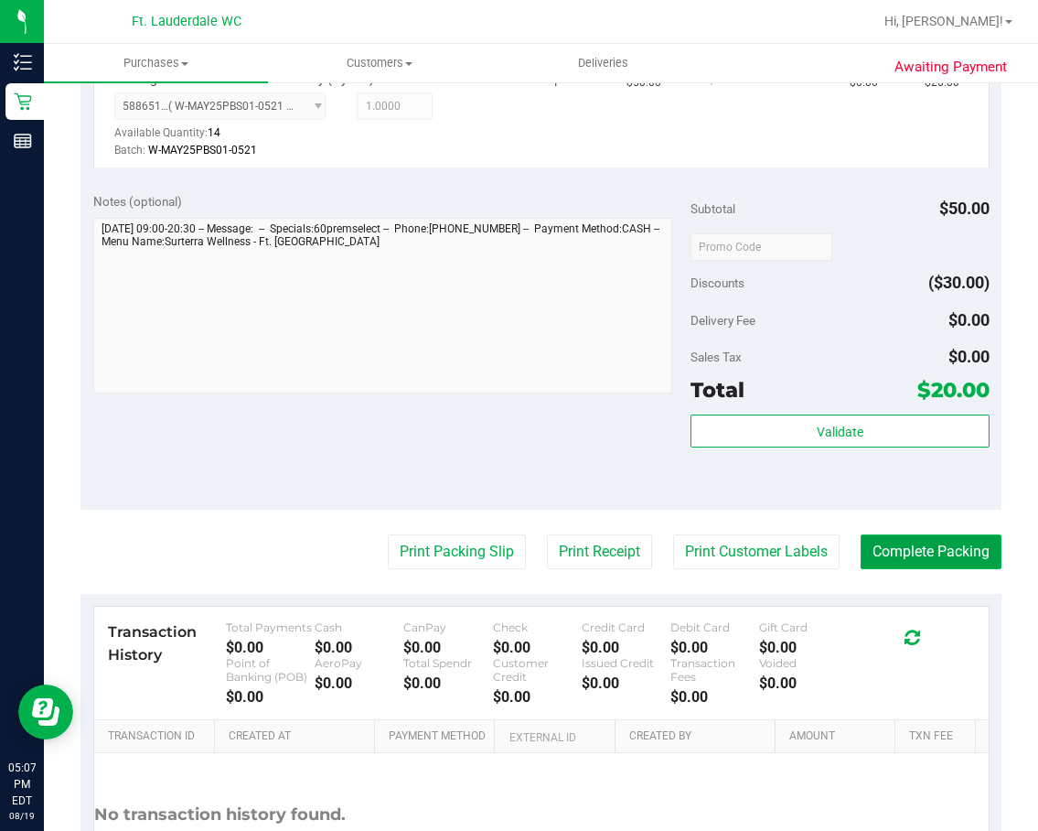
click at [937, 542] on button "Complete Packing" at bounding box center [931, 551] width 141 height 35
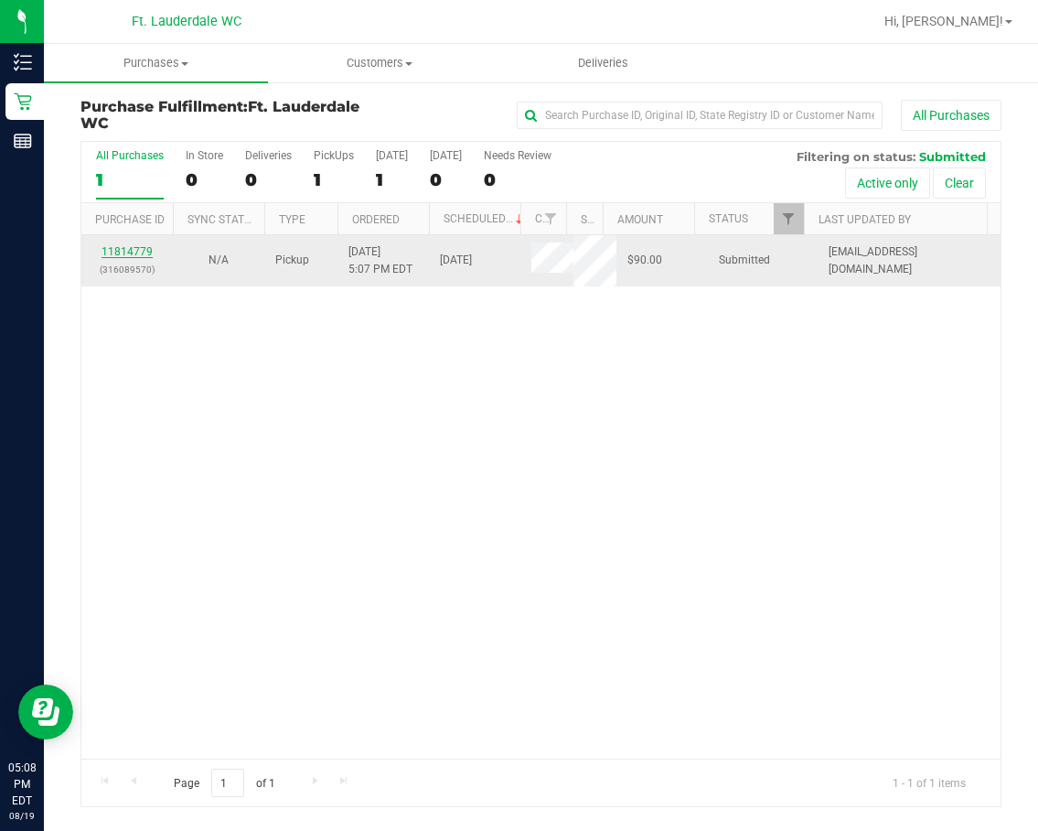
click at [120, 253] on link "11814779" at bounding box center [127, 251] width 51 height 13
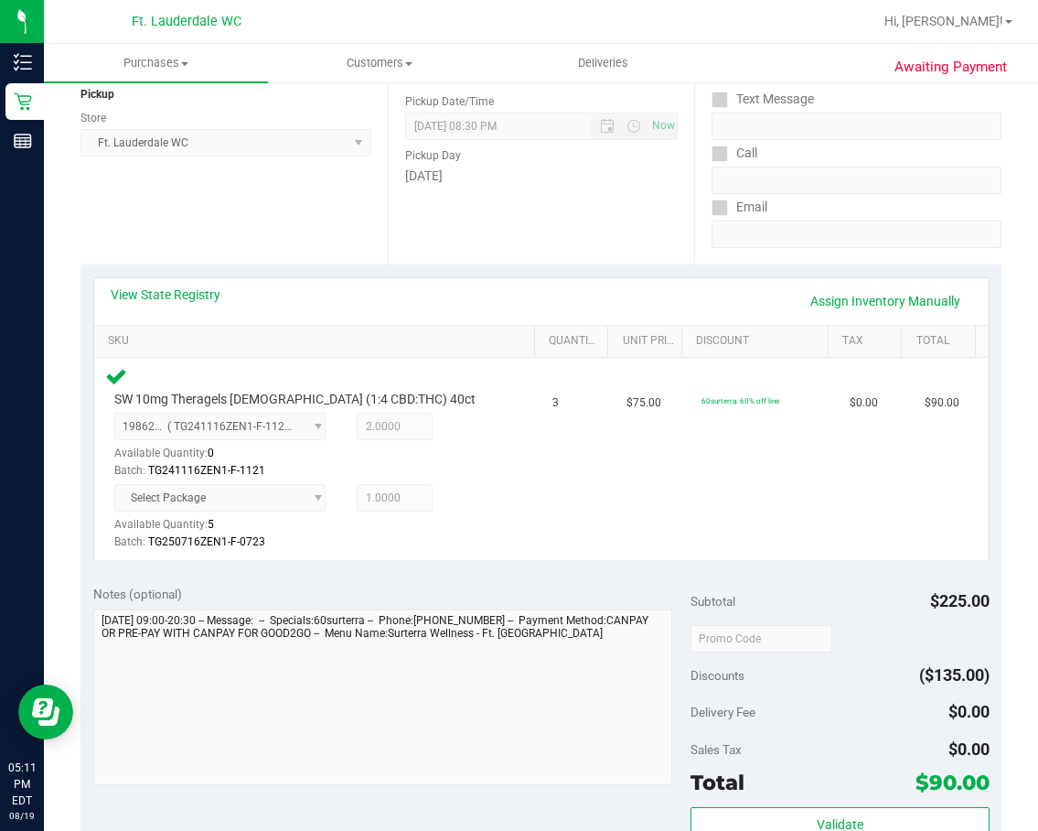
scroll to position [457, 0]
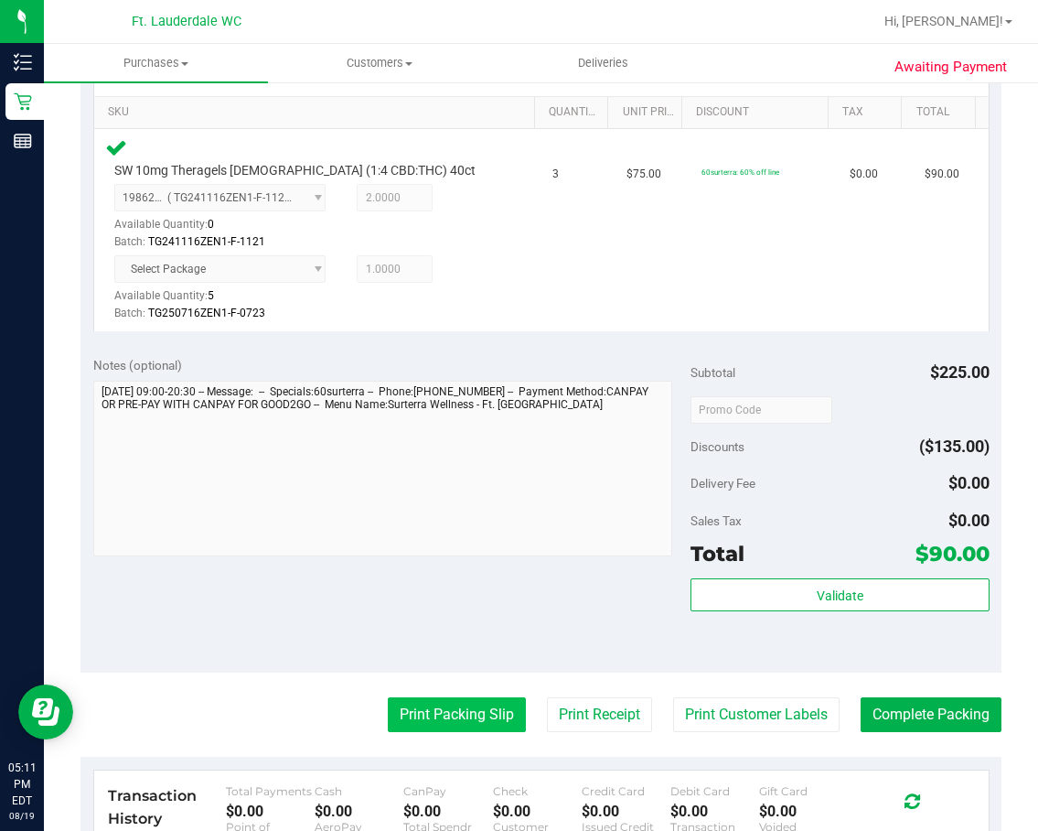
click at [445, 708] on button "Print Packing Slip" at bounding box center [457, 714] width 138 height 35
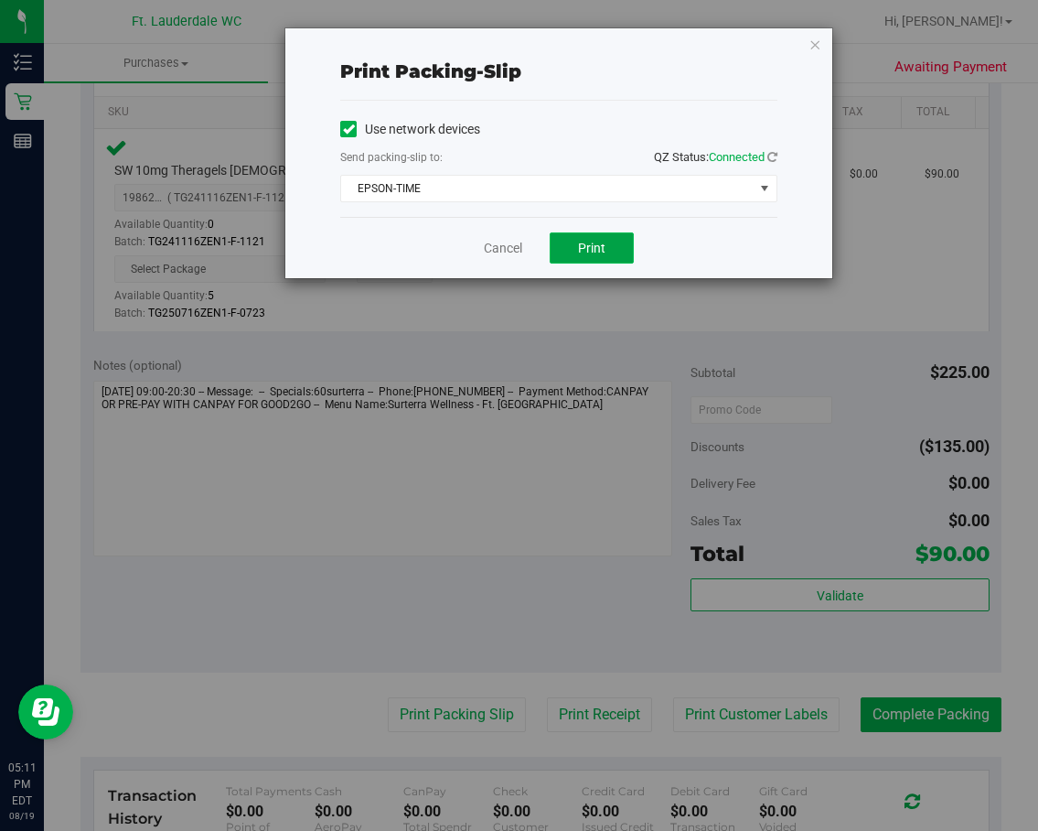
click at [571, 239] on button "Print" at bounding box center [592, 247] width 84 height 31
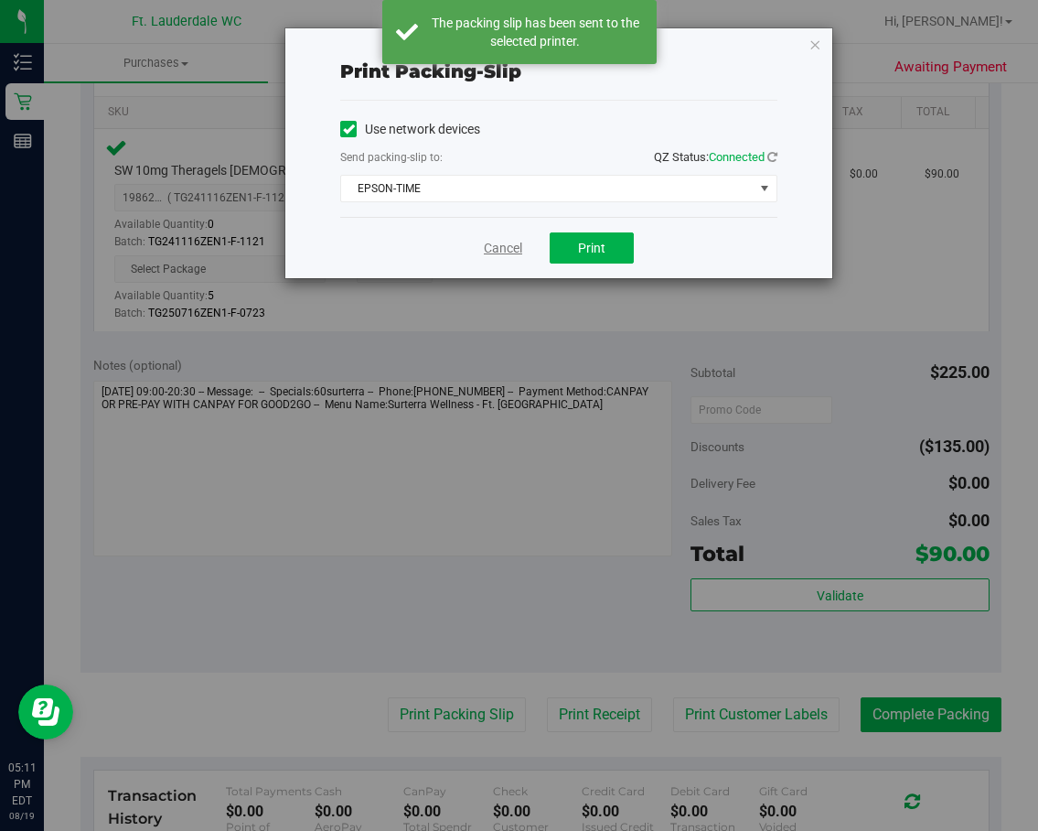
click at [507, 241] on link "Cancel" at bounding box center [503, 248] width 38 height 19
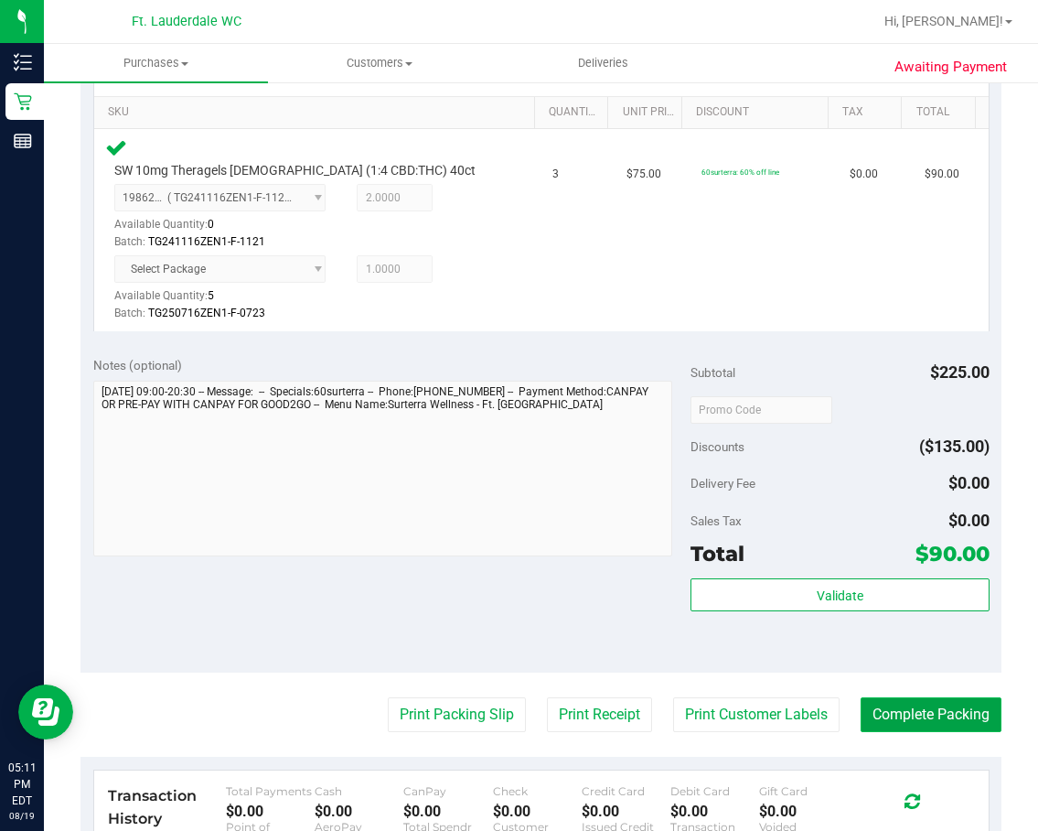
click at [901, 707] on button "Complete Packing" at bounding box center [931, 714] width 141 height 35
